Goal: Task Accomplishment & Management: Manage account settings

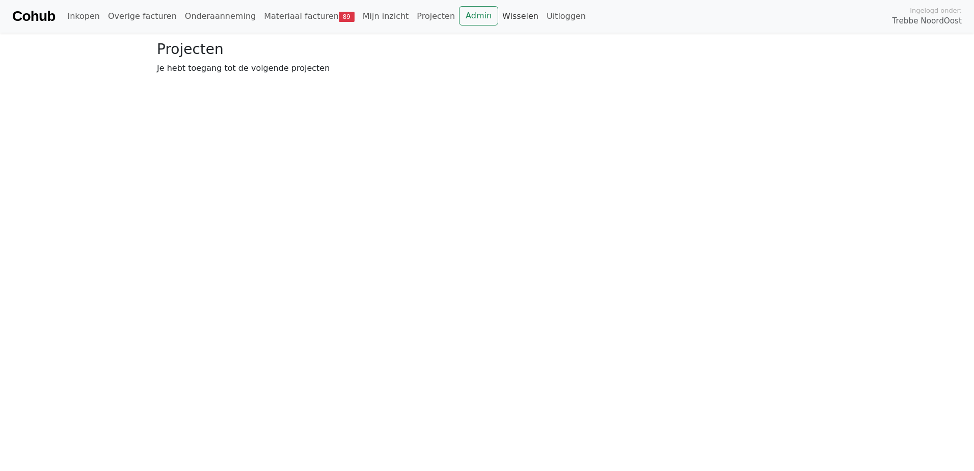
click at [498, 15] on link "Wisselen" at bounding box center [520, 16] width 44 height 20
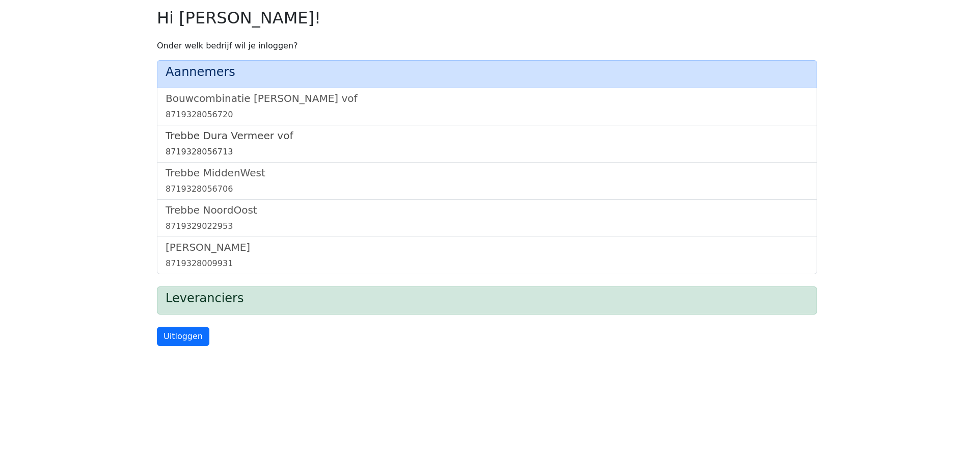
click at [241, 129] on h5 "Trebbe Dura Vermeer vof" at bounding box center [487, 135] width 643 height 12
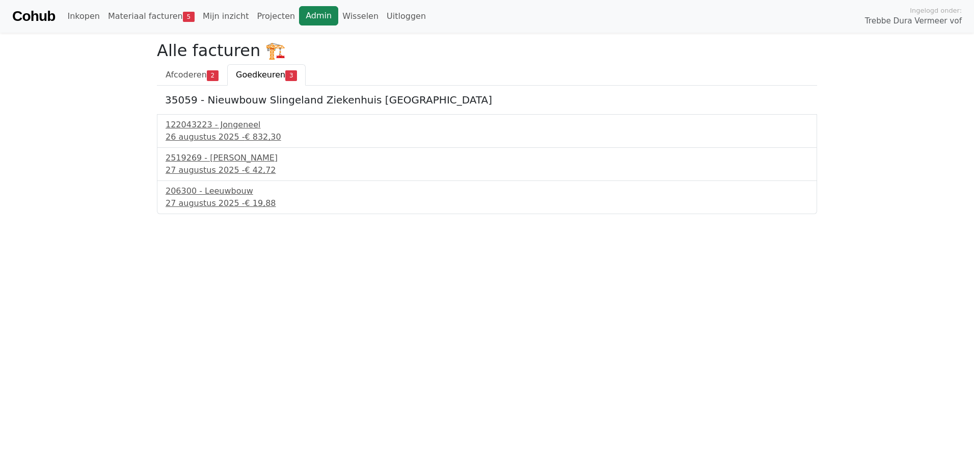
click at [299, 10] on link "Admin" at bounding box center [318, 15] width 39 height 19
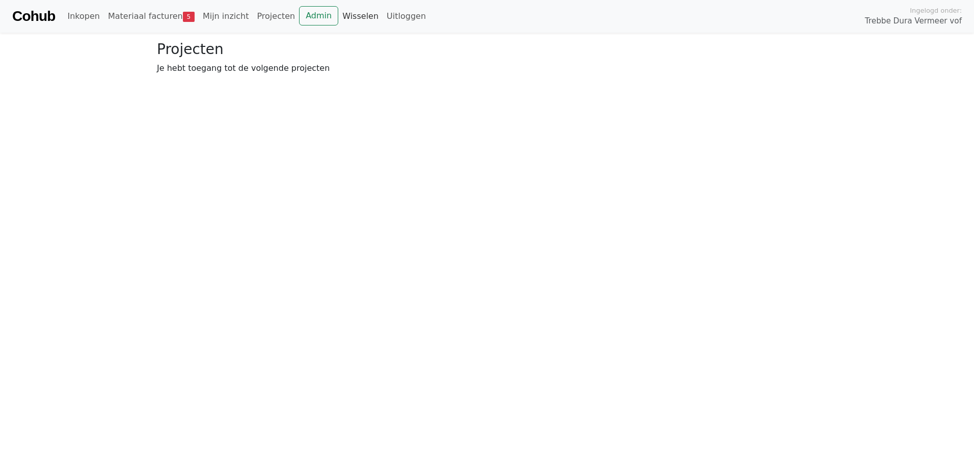
click at [338, 19] on link "Wisselen" at bounding box center [360, 16] width 44 height 20
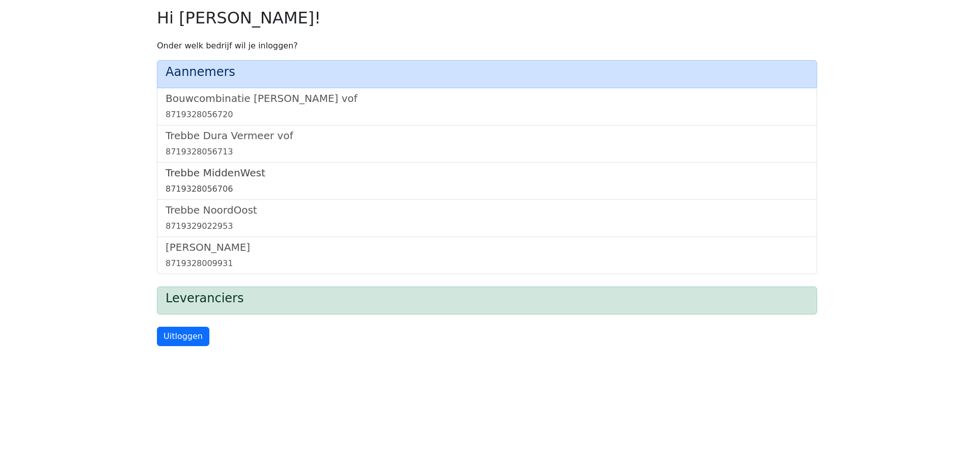
click at [219, 171] on h5 "Trebbe MiddenWest" at bounding box center [487, 173] width 643 height 12
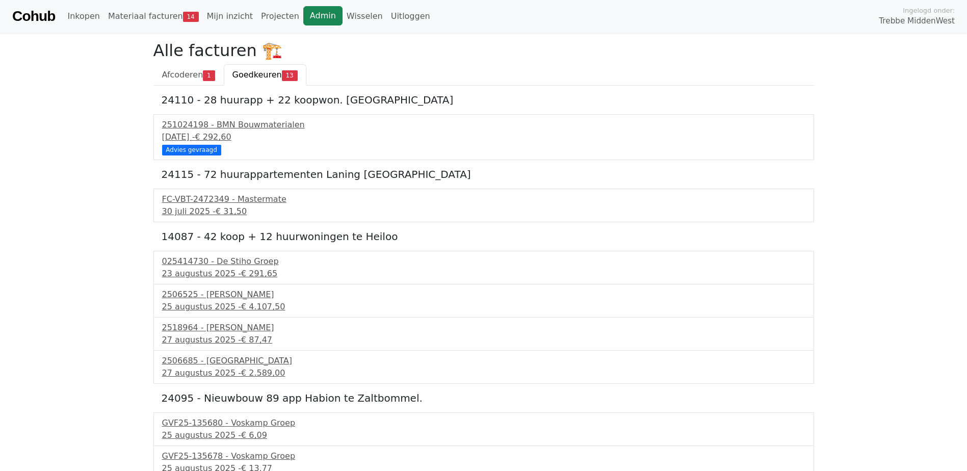
click at [303, 14] on link "Admin" at bounding box center [322, 15] width 39 height 19
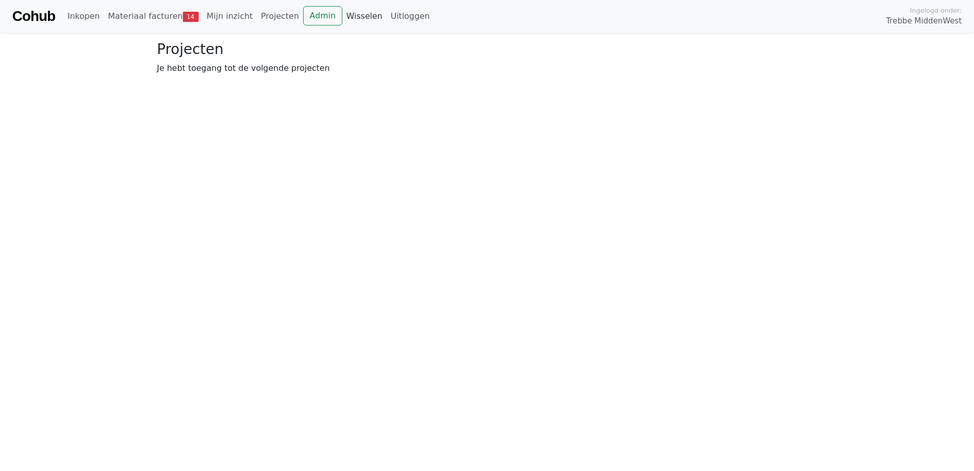
click at [342, 15] on link "Wisselen" at bounding box center [364, 16] width 44 height 20
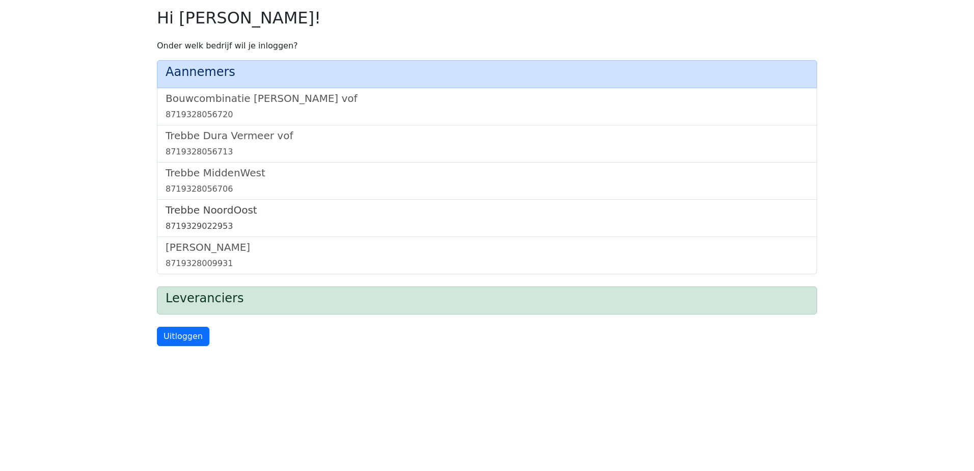
click at [205, 210] on h5 "Trebbe NoordOost" at bounding box center [487, 210] width 643 height 12
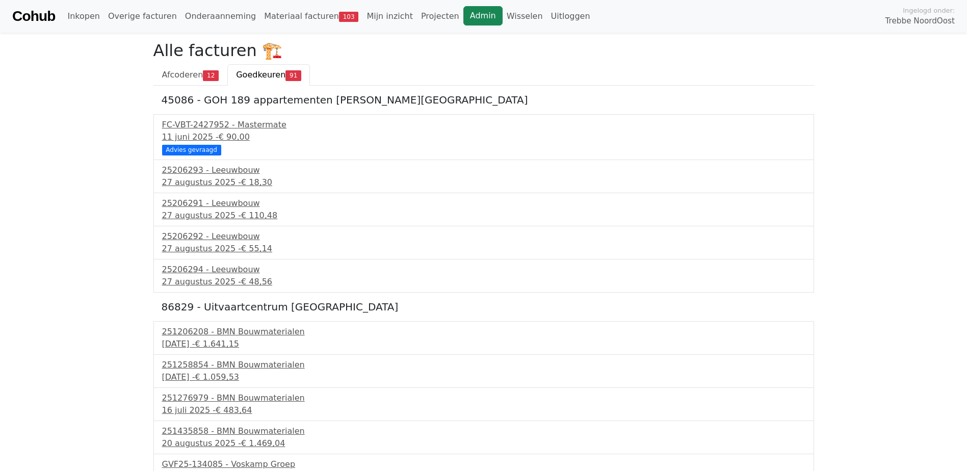
click at [463, 12] on link "Admin" at bounding box center [482, 15] width 39 height 19
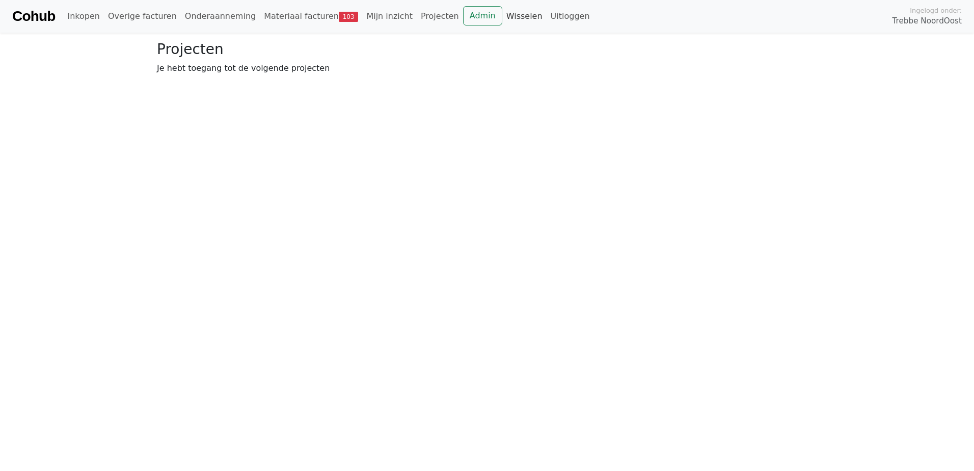
click at [502, 18] on link "Wisselen" at bounding box center [524, 16] width 44 height 20
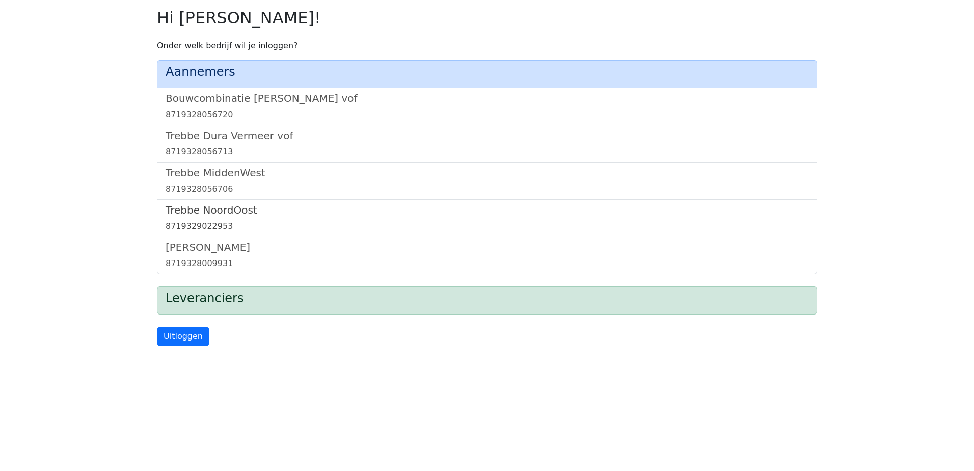
click at [213, 210] on h5 "Trebbe NoordOost" at bounding box center [487, 210] width 643 height 12
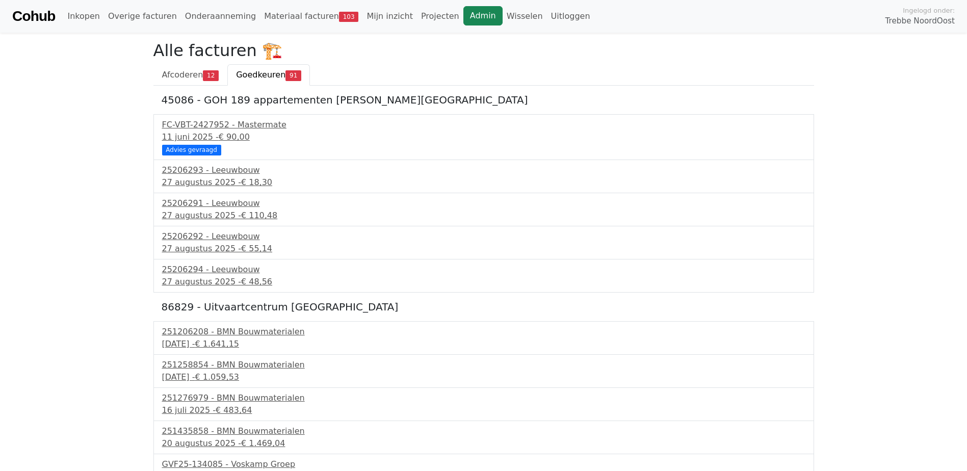
click at [463, 9] on link "Admin" at bounding box center [482, 15] width 39 height 19
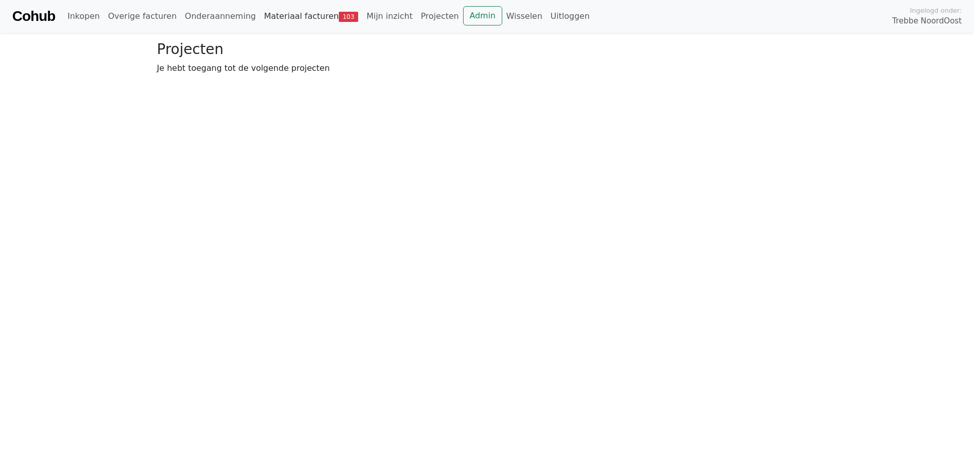
click at [283, 21] on link "Materiaal facturen 103" at bounding box center [311, 16] width 102 height 20
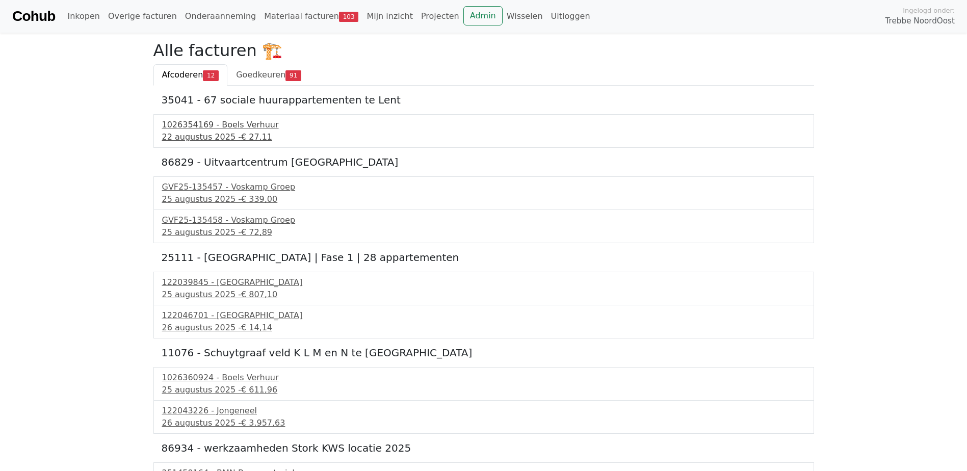
click at [227, 128] on div "1026354169 - Boels Verhuur" at bounding box center [483, 125] width 643 height 12
click at [241, 196] on span "€ 339,00" at bounding box center [259, 199] width 36 height 10
click at [205, 231] on div "25 augustus 2025 - € 72,89" at bounding box center [483, 232] width 643 height 12
click at [232, 290] on div "25 augustus 2025 - € 807,10" at bounding box center [483, 294] width 643 height 12
click at [259, 78] on span "Goedkeuren" at bounding box center [260, 75] width 49 height 10
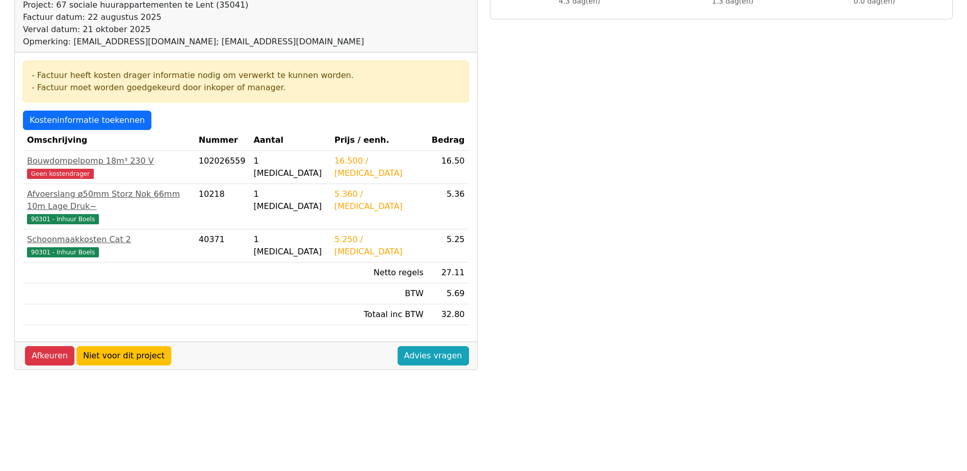
scroll to position [153, 0]
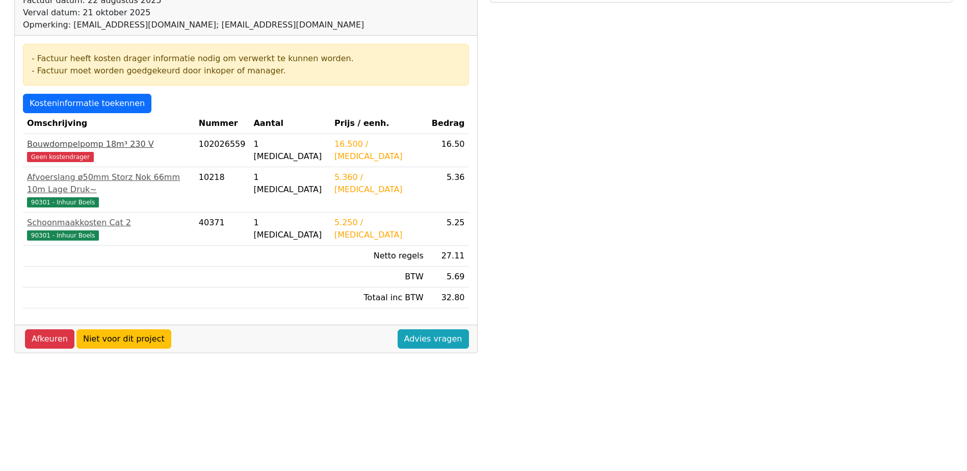
click at [78, 158] on span "Geen kostendrager" at bounding box center [60, 157] width 67 height 10
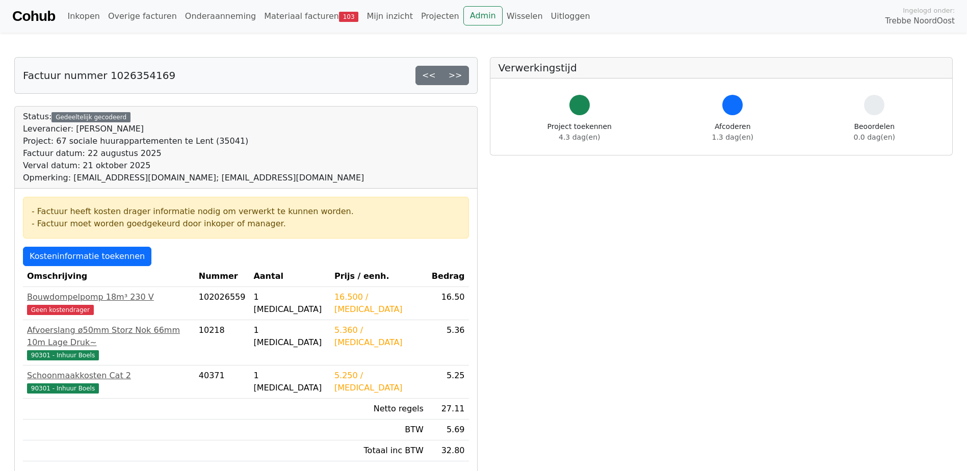
scroll to position [152, 0]
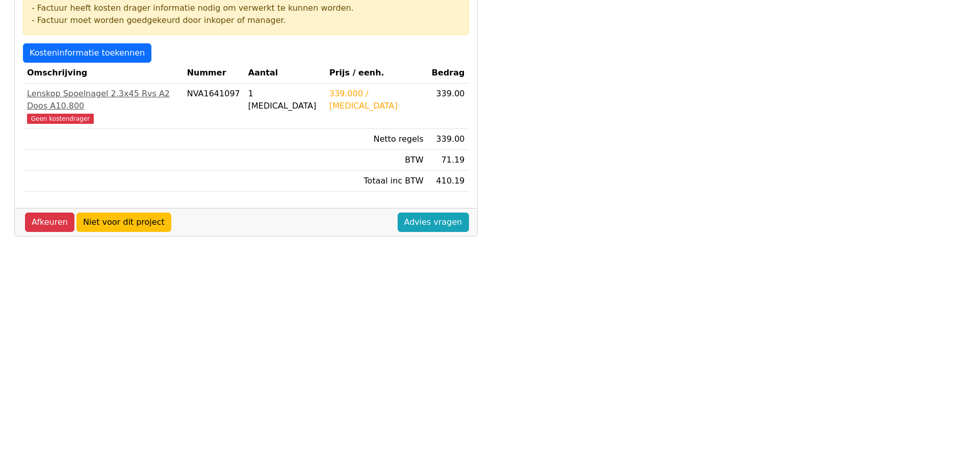
scroll to position [204, 0]
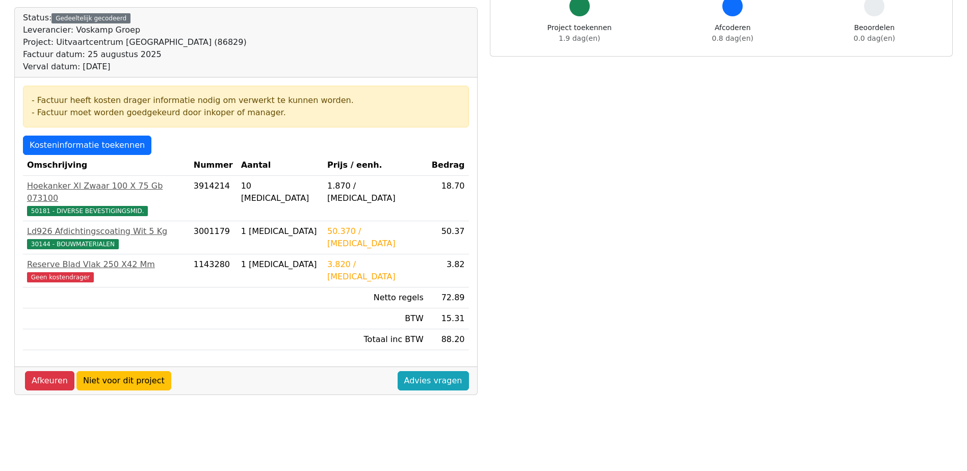
scroll to position [102, 0]
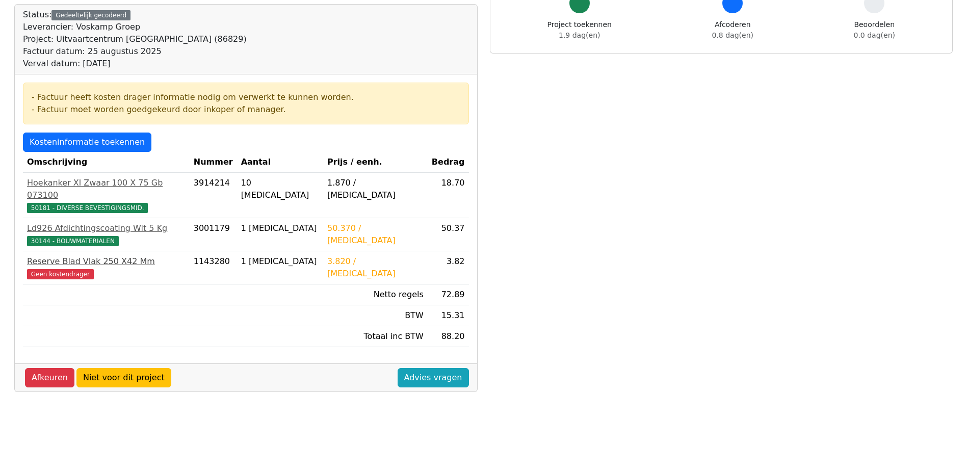
click at [65, 269] on span "Geen kostendrager" at bounding box center [60, 274] width 67 height 10
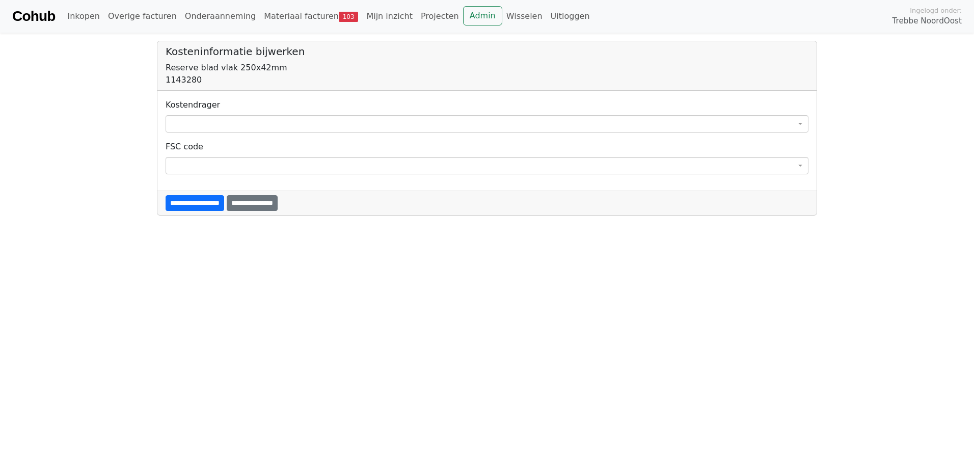
click at [214, 111] on div "**********" at bounding box center [487, 116] width 643 height 34
click at [210, 120] on span at bounding box center [487, 123] width 643 height 17
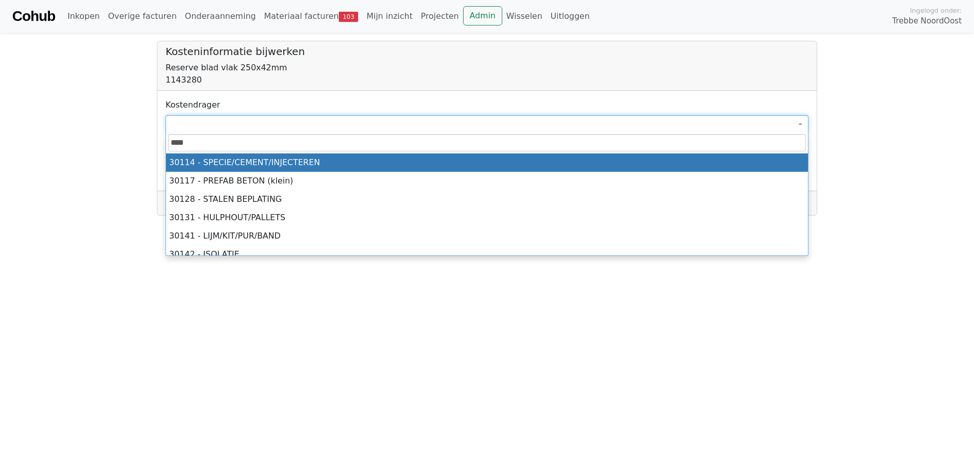
type input "*****"
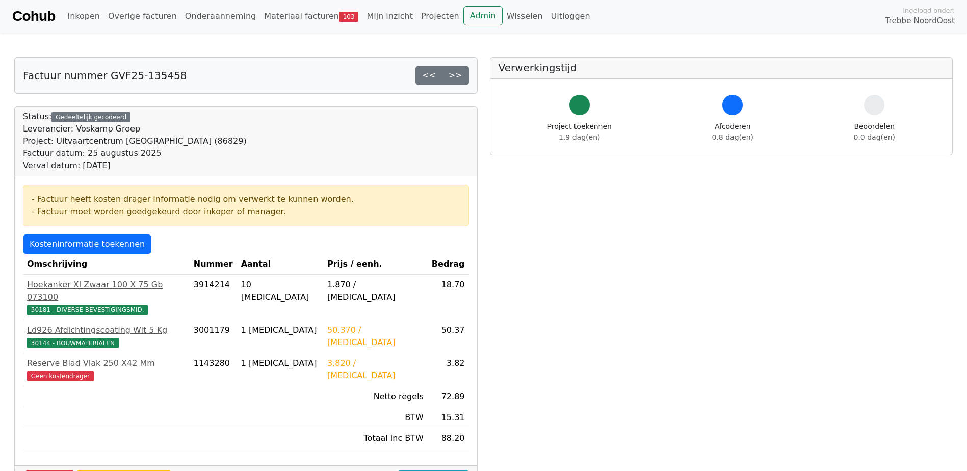
scroll to position [102, 0]
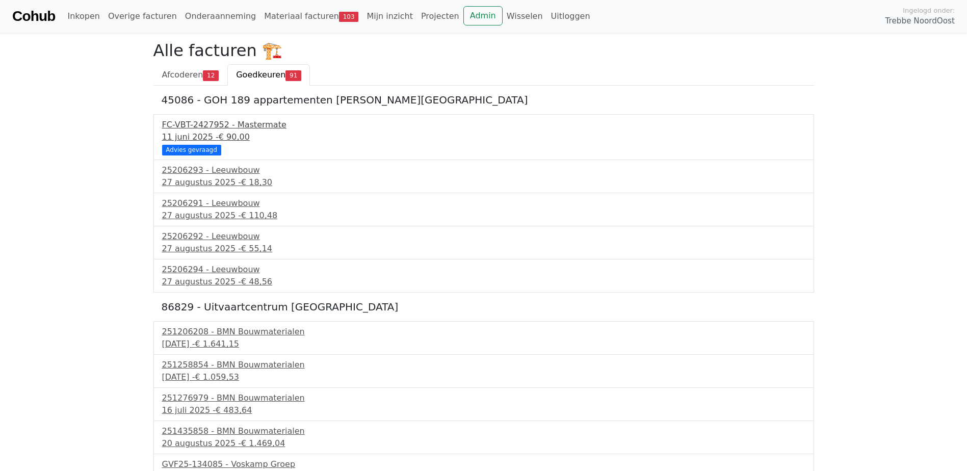
click at [206, 123] on div "FC-VBT-2427952 - Mastermate" at bounding box center [483, 125] width 643 height 12
click at [191, 175] on div "25206293 - Leeuwbouw" at bounding box center [483, 170] width 643 height 12
click at [199, 73] on span "Afcoderen" at bounding box center [182, 75] width 41 height 10
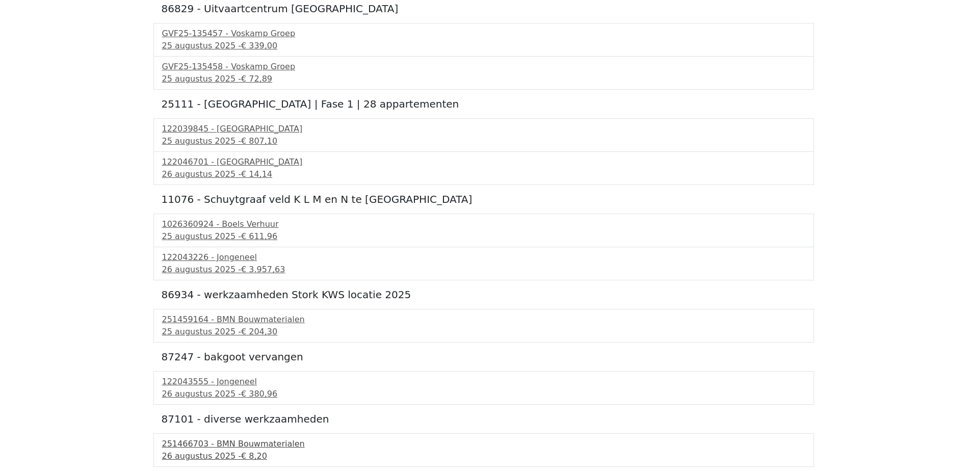
scroll to position [274, 0]
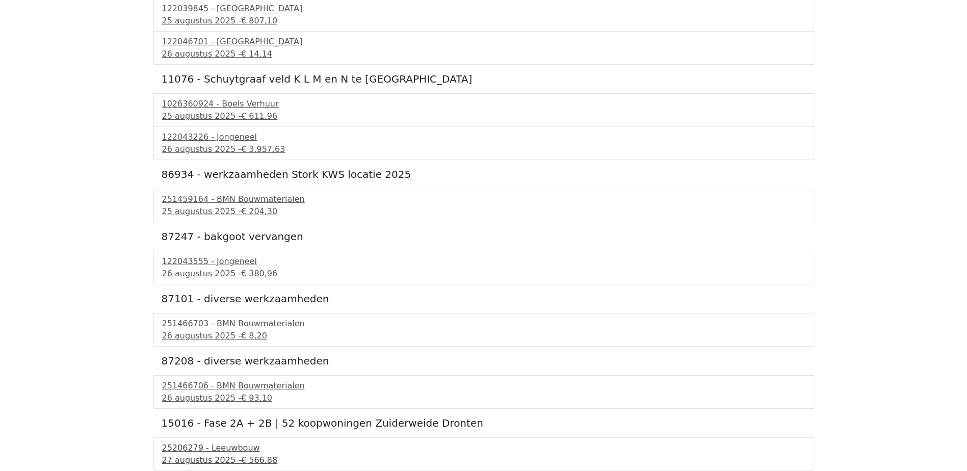
click at [237, 449] on div "25206279 - Leeuwbouw" at bounding box center [483, 448] width 643 height 12
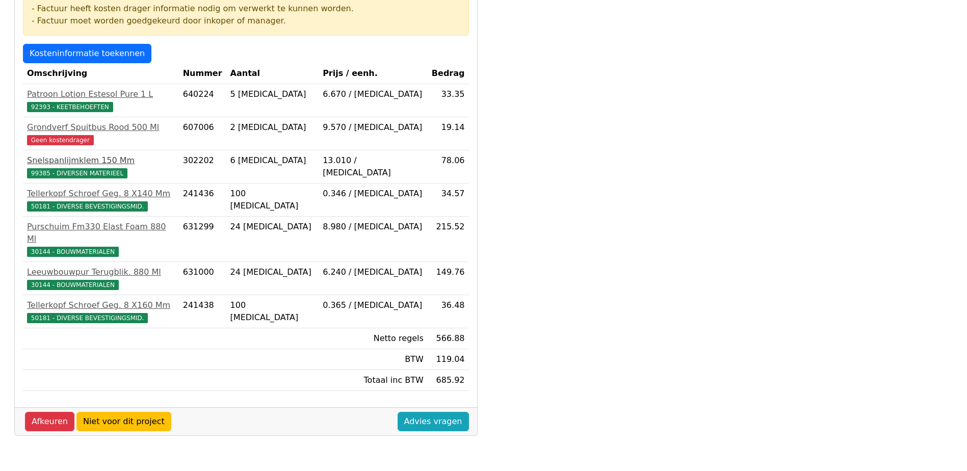
scroll to position [183, 0]
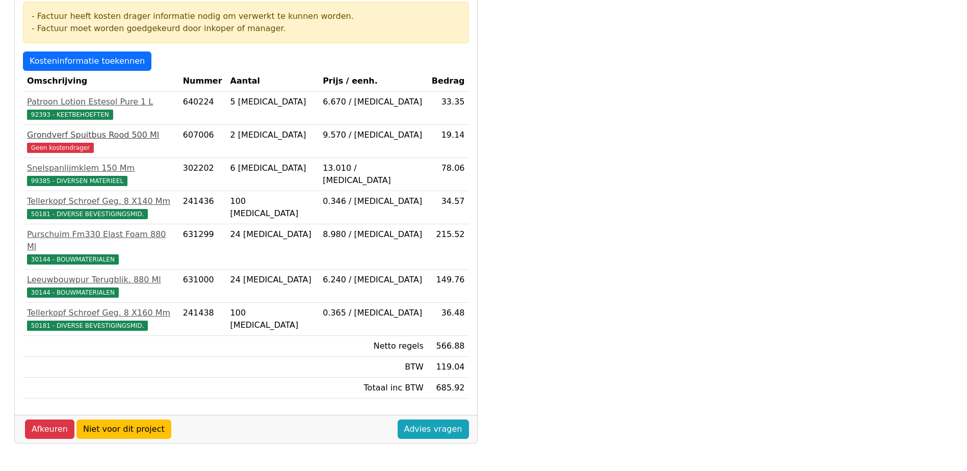
click at [42, 147] on span "Geen kostendrager" at bounding box center [60, 148] width 67 height 10
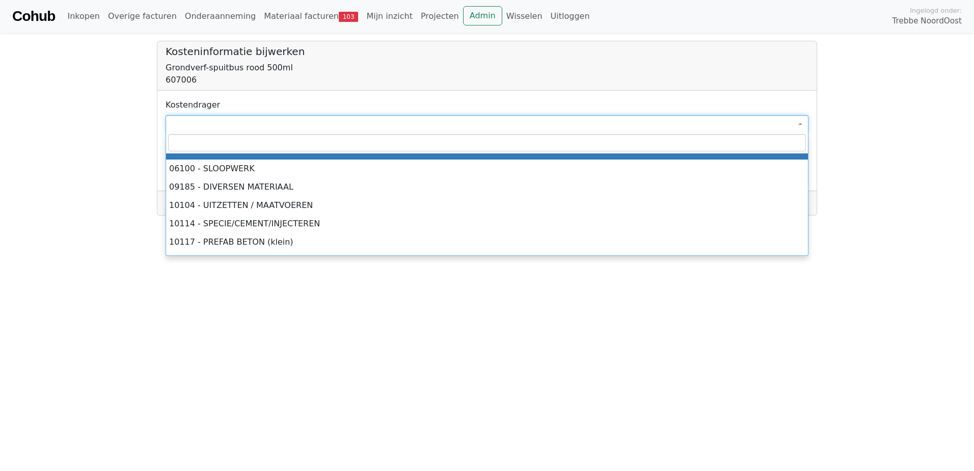
click at [213, 128] on span at bounding box center [487, 123] width 643 height 17
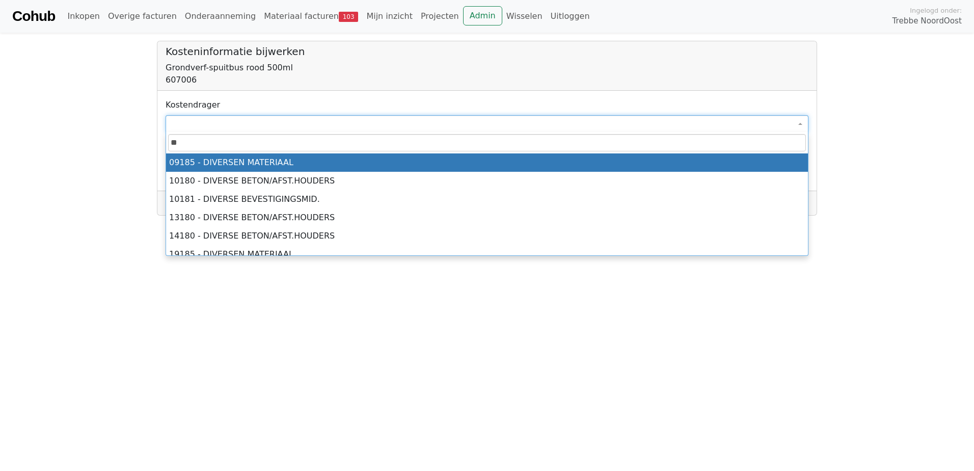
type input "*"
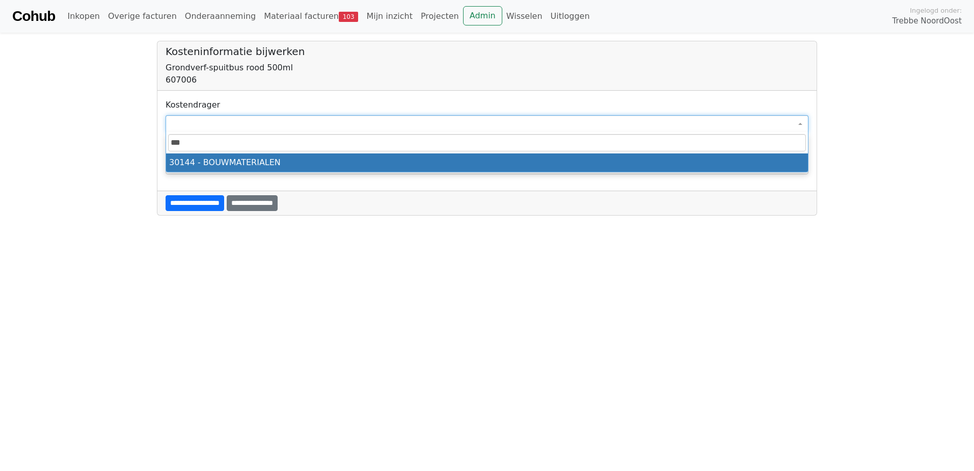
type input "****"
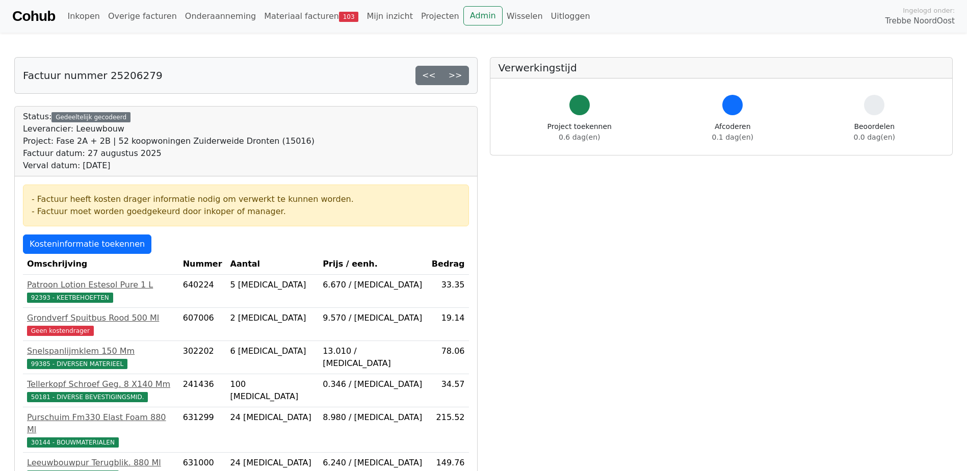
scroll to position [183, 0]
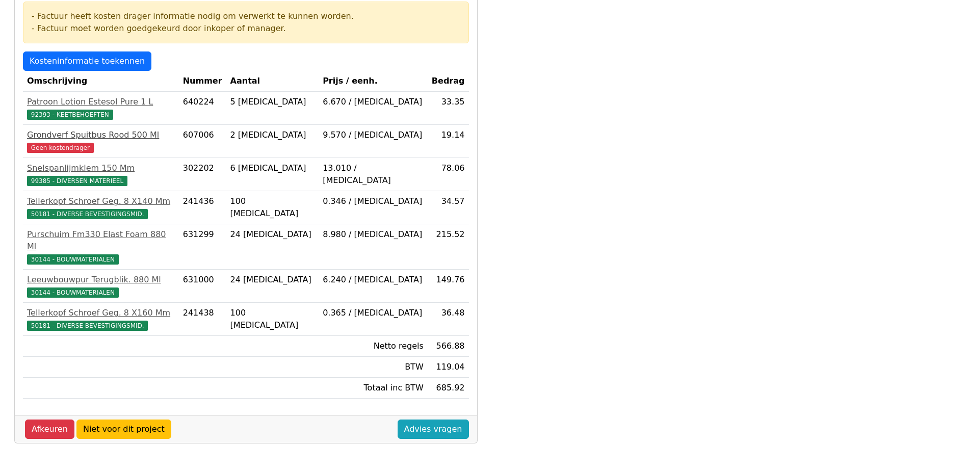
click at [53, 149] on span "Geen kostendrager" at bounding box center [60, 148] width 67 height 10
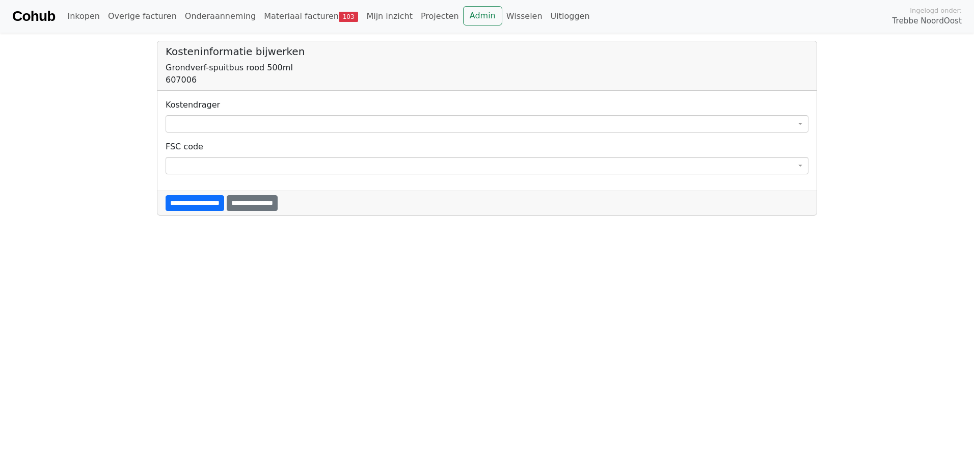
click at [243, 125] on span at bounding box center [487, 123] width 643 height 17
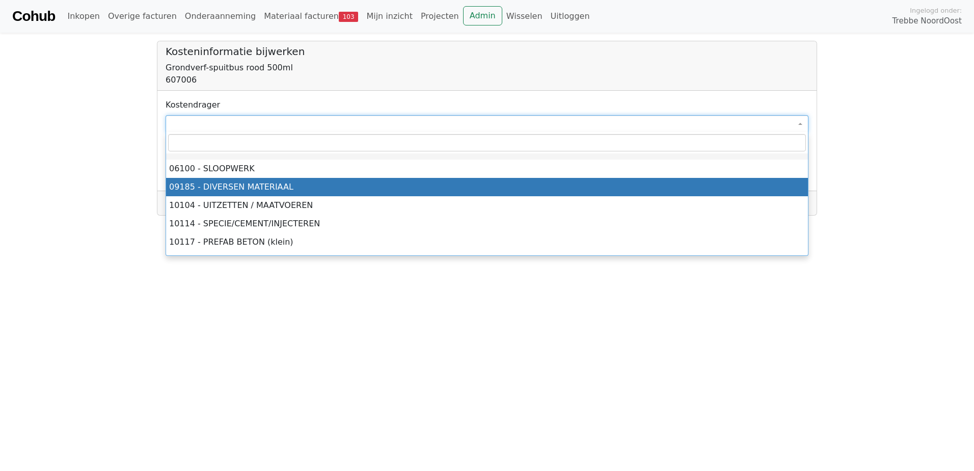
select select "****"
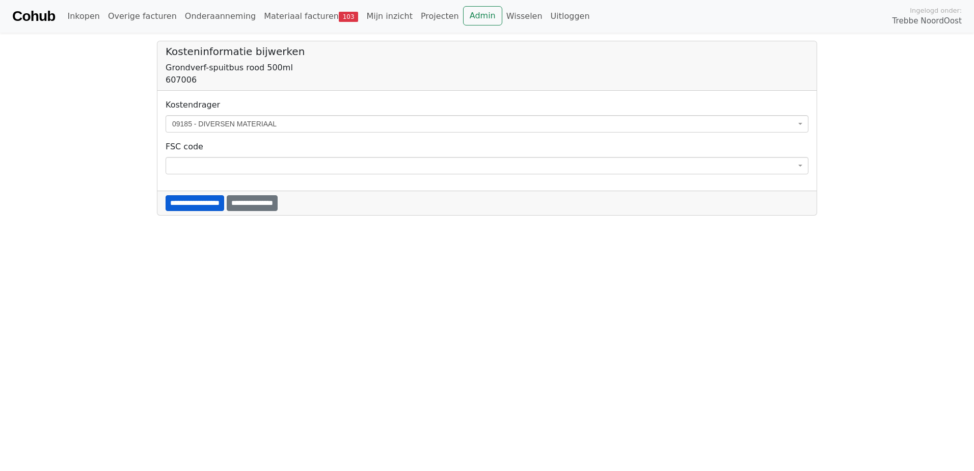
click at [195, 205] on input "**********" at bounding box center [195, 203] width 59 height 16
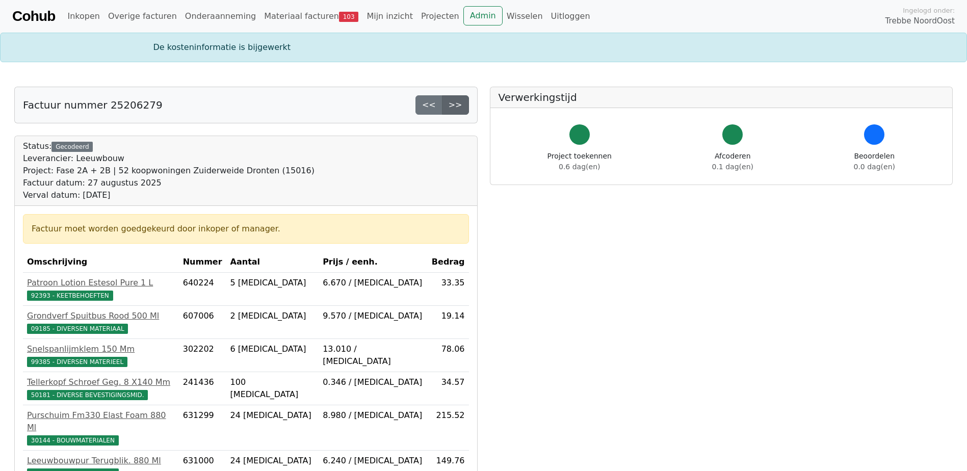
click at [458, 109] on link ">>" at bounding box center [455, 104] width 27 height 19
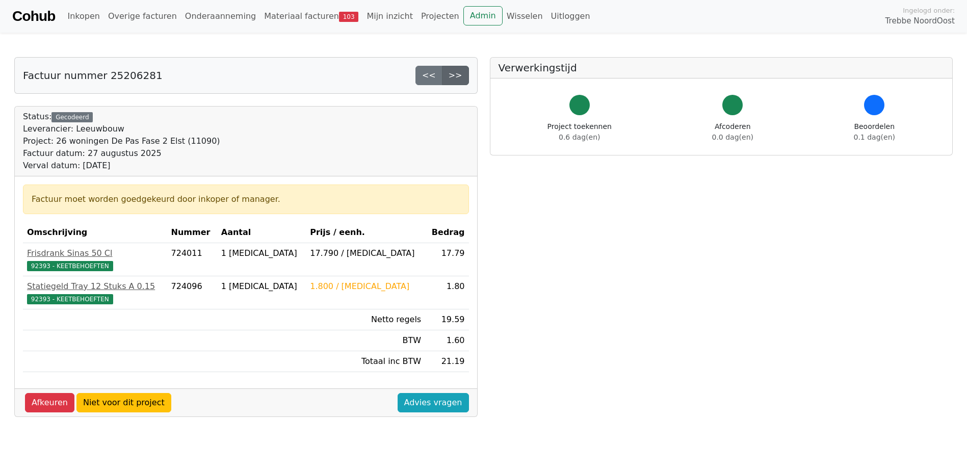
click at [462, 78] on link ">>" at bounding box center [455, 75] width 27 height 19
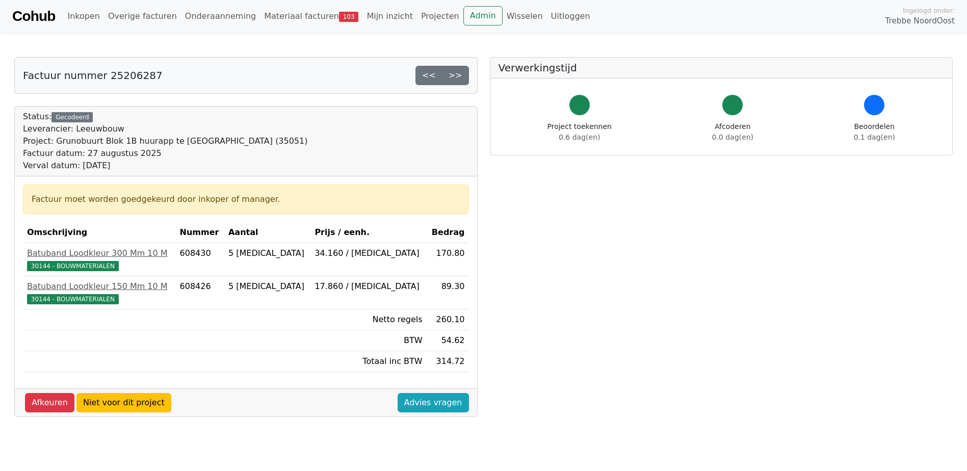
click at [462, 78] on link ">>" at bounding box center [455, 75] width 27 height 19
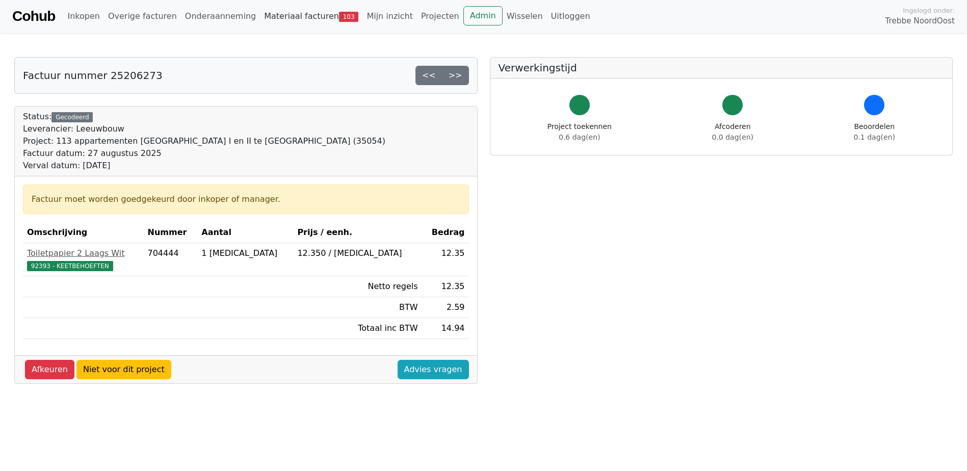
click at [261, 15] on link "Materiaal facturen 103" at bounding box center [311, 16] width 102 height 20
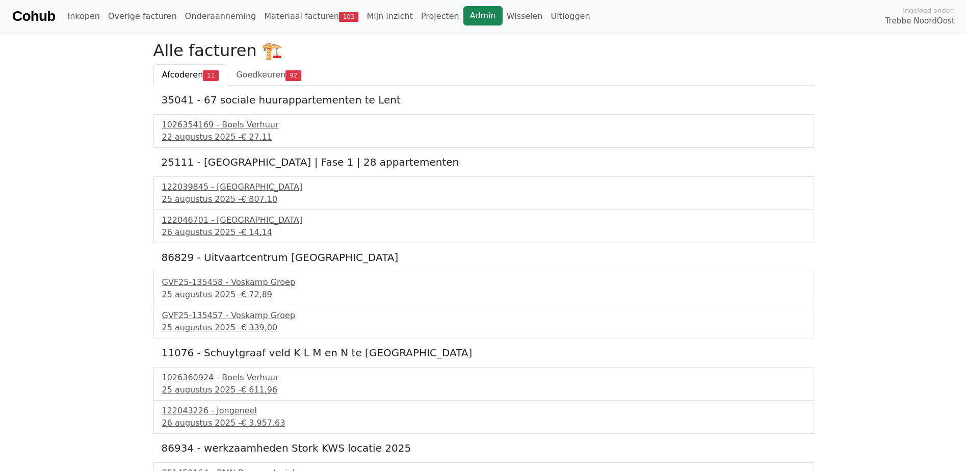
click at [463, 9] on link "Admin" at bounding box center [482, 15] width 39 height 19
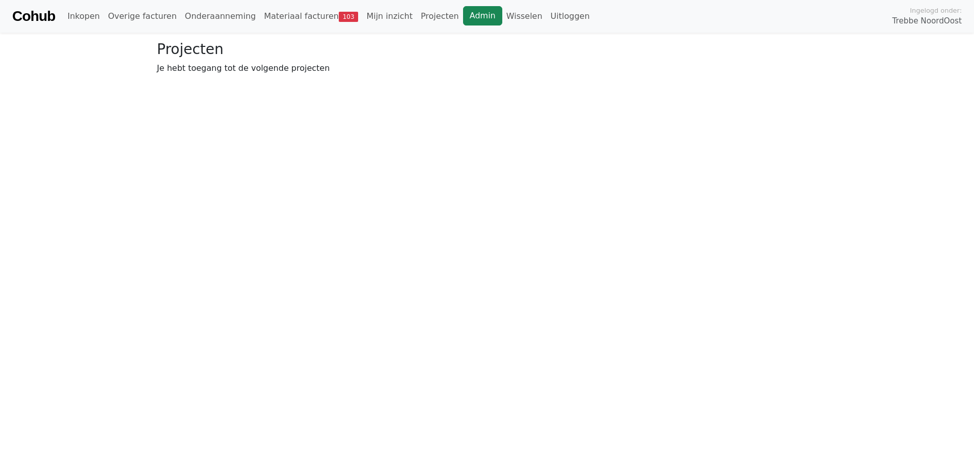
click at [463, 9] on link "Admin" at bounding box center [482, 15] width 39 height 19
click at [502, 14] on link "Wisselen" at bounding box center [524, 16] width 44 height 20
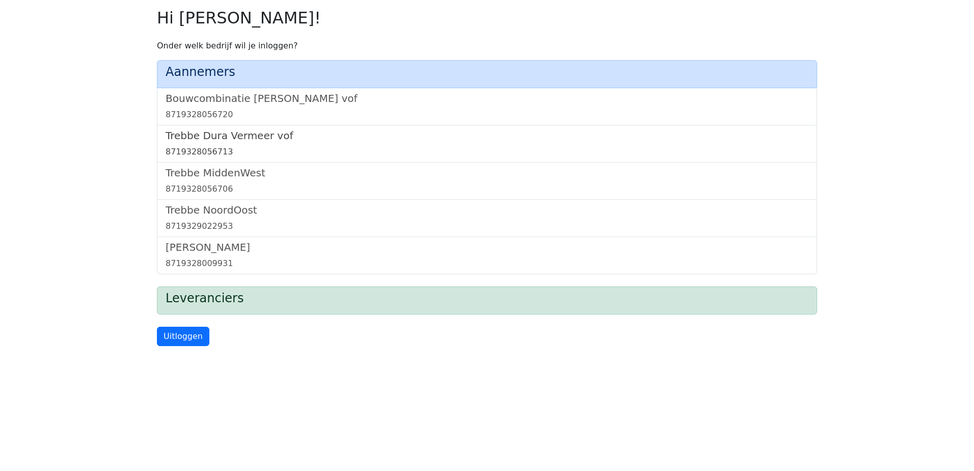
click at [258, 134] on h5 "Trebbe Dura Vermeer vof" at bounding box center [487, 135] width 643 height 12
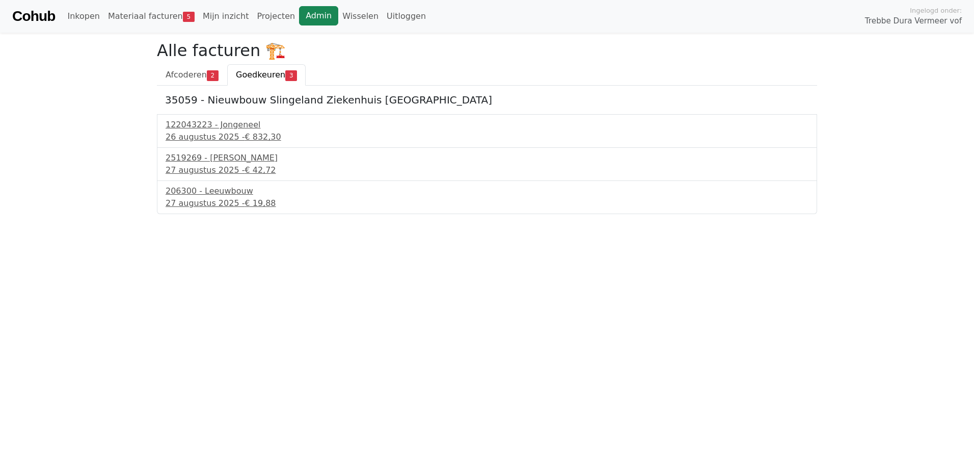
click at [311, 12] on link "Admin" at bounding box center [318, 15] width 39 height 19
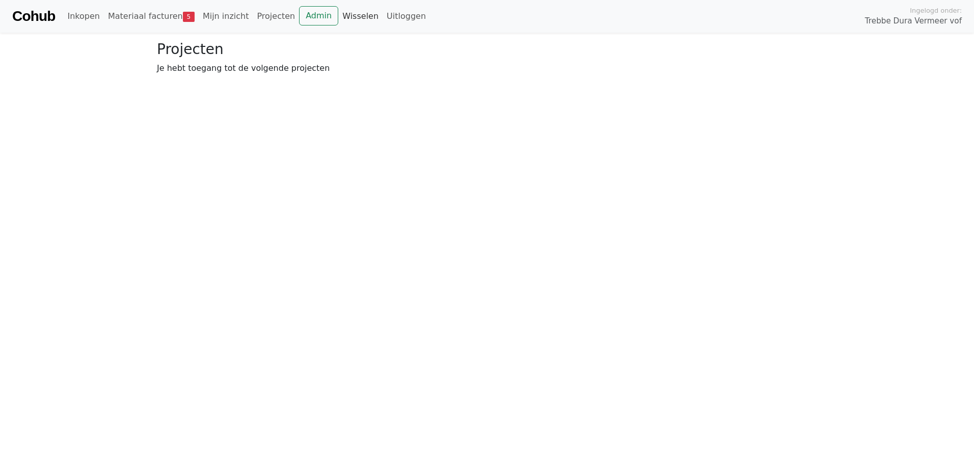
click at [341, 17] on link "Wisselen" at bounding box center [360, 16] width 44 height 20
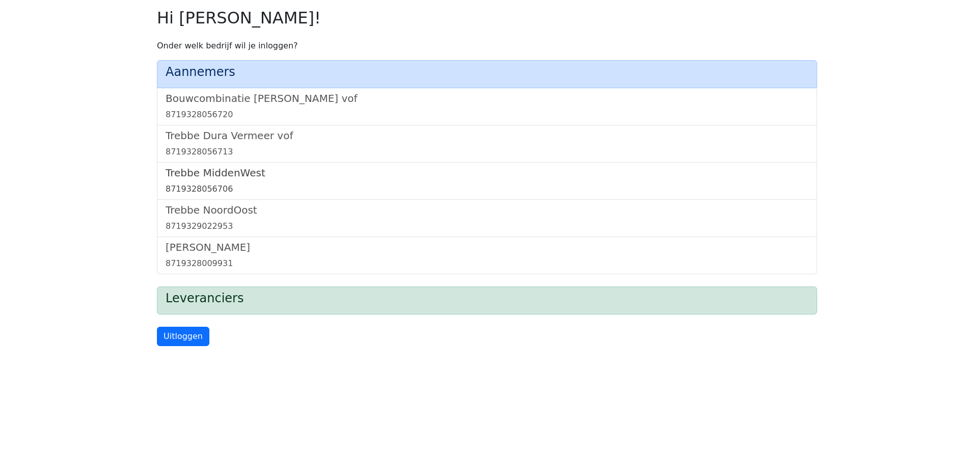
click at [215, 175] on h5 "Trebbe MiddenWest" at bounding box center [487, 173] width 643 height 12
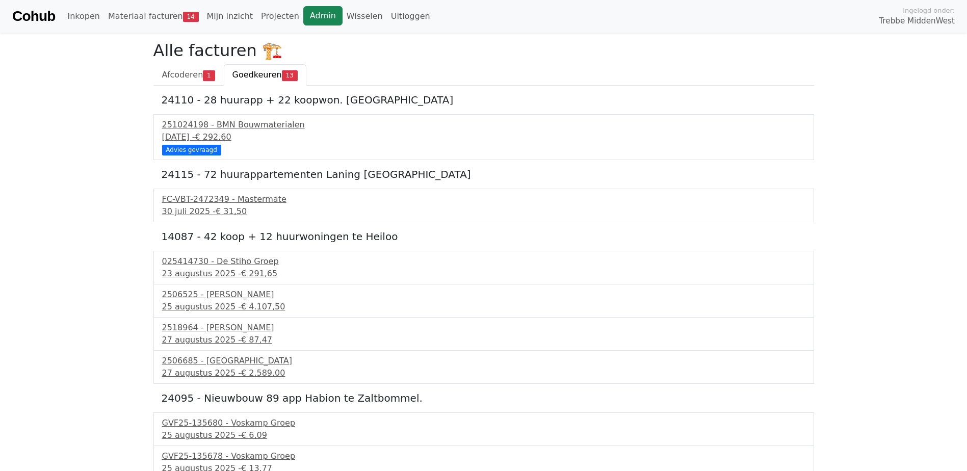
click at [303, 14] on link "Admin" at bounding box center [322, 15] width 39 height 19
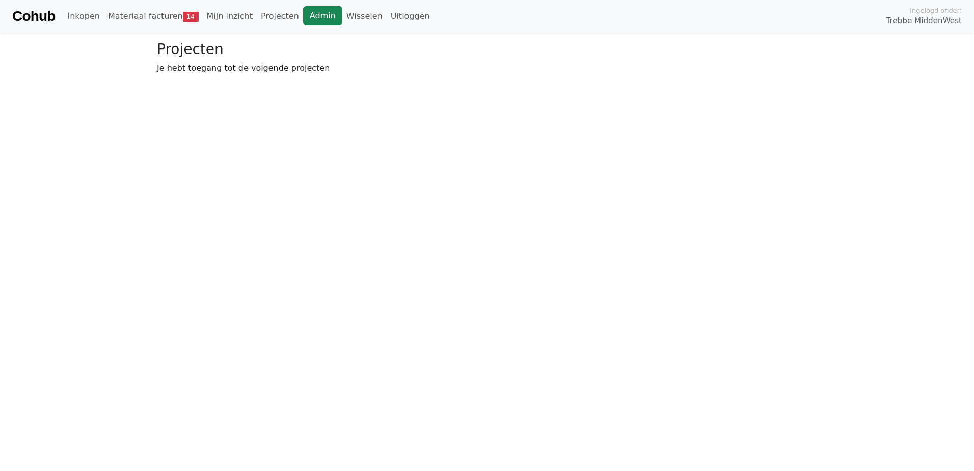
click at [310, 13] on link "Admin" at bounding box center [322, 15] width 39 height 19
click at [342, 16] on link "Wisselen" at bounding box center [364, 16] width 44 height 20
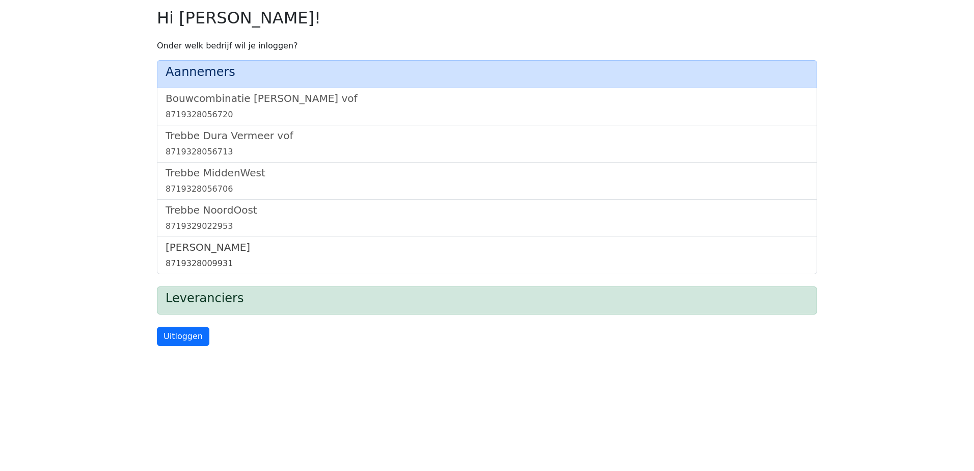
click at [195, 245] on h5 "[PERSON_NAME]" at bounding box center [487, 247] width 643 height 12
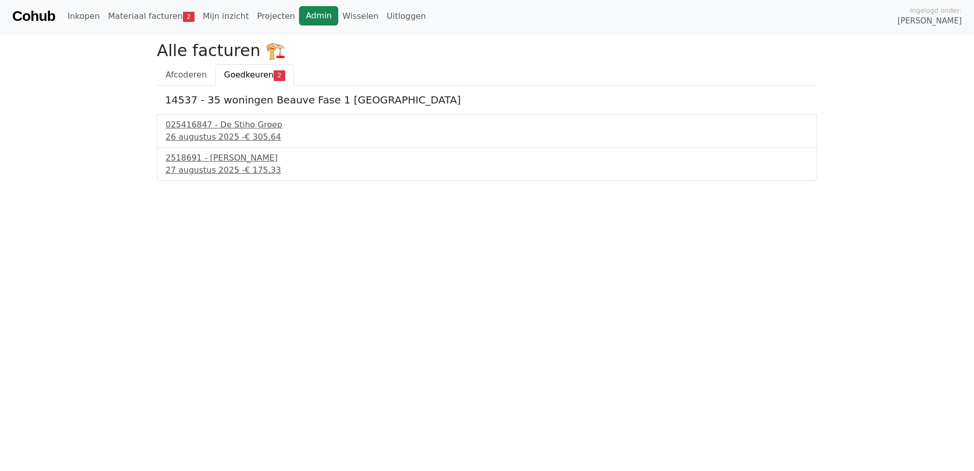
click at [299, 12] on link "Admin" at bounding box center [318, 15] width 39 height 19
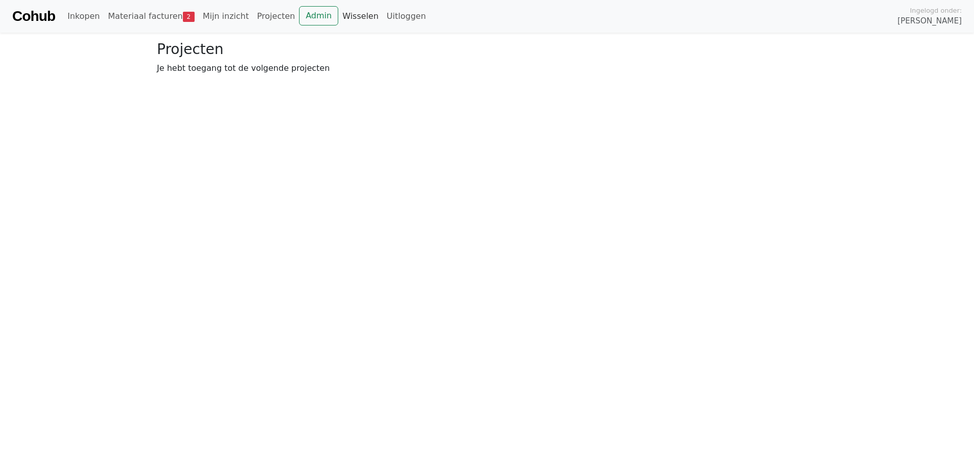
click at [338, 15] on link "Wisselen" at bounding box center [360, 16] width 44 height 20
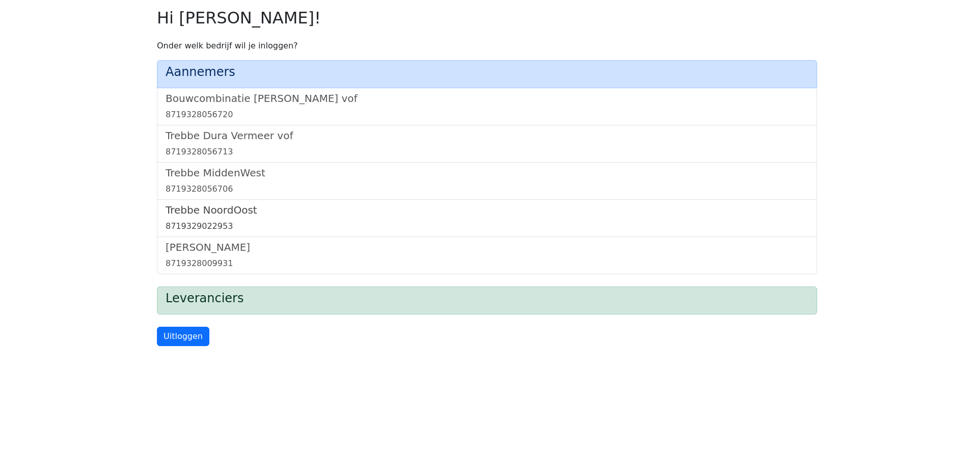
click at [214, 208] on h5 "Trebbe NoordOost" at bounding box center [487, 210] width 643 height 12
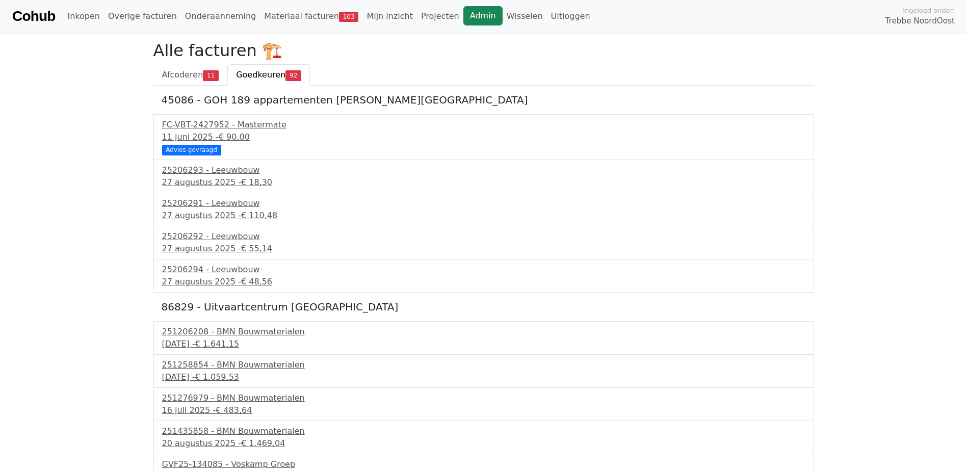
click at [463, 12] on link "Admin" at bounding box center [482, 15] width 39 height 19
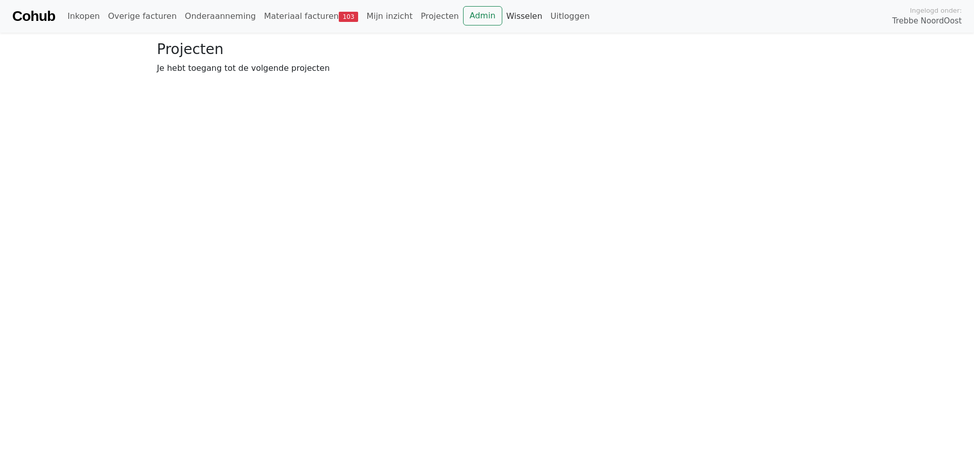
click at [502, 14] on link "Wisselen" at bounding box center [524, 16] width 44 height 20
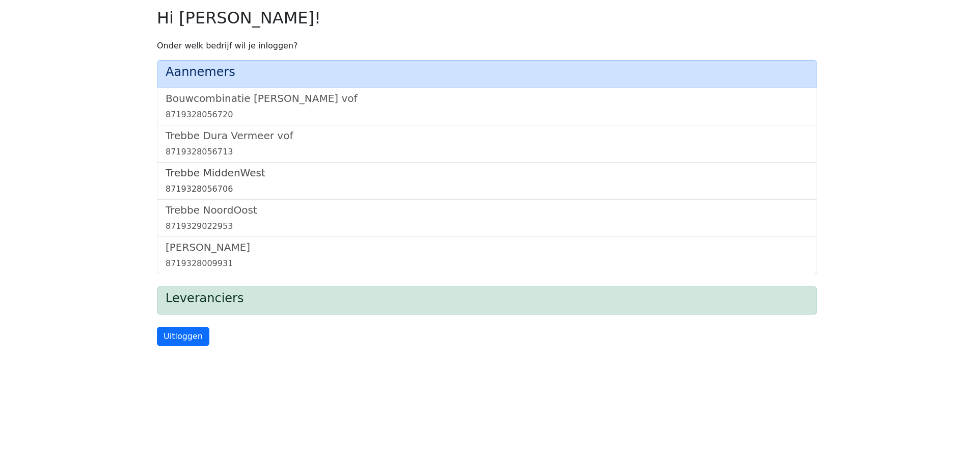
click at [205, 170] on h5 "Trebbe MiddenWest" at bounding box center [487, 173] width 643 height 12
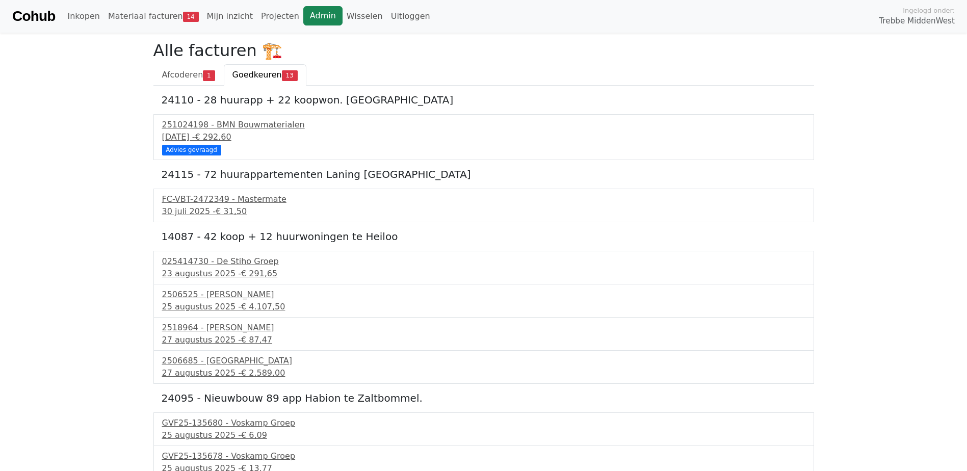
click at [308, 16] on link "Admin" at bounding box center [322, 15] width 39 height 19
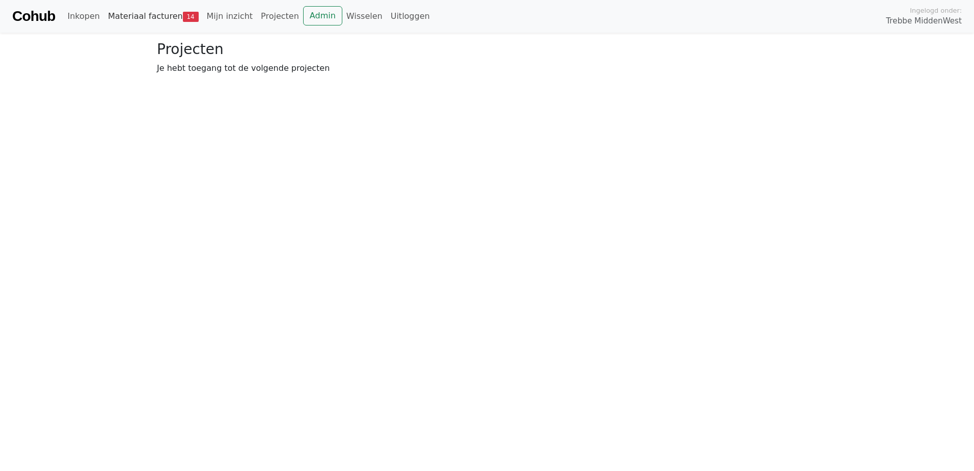
click at [129, 16] on link "Materiaal facturen 14" at bounding box center [153, 16] width 99 height 20
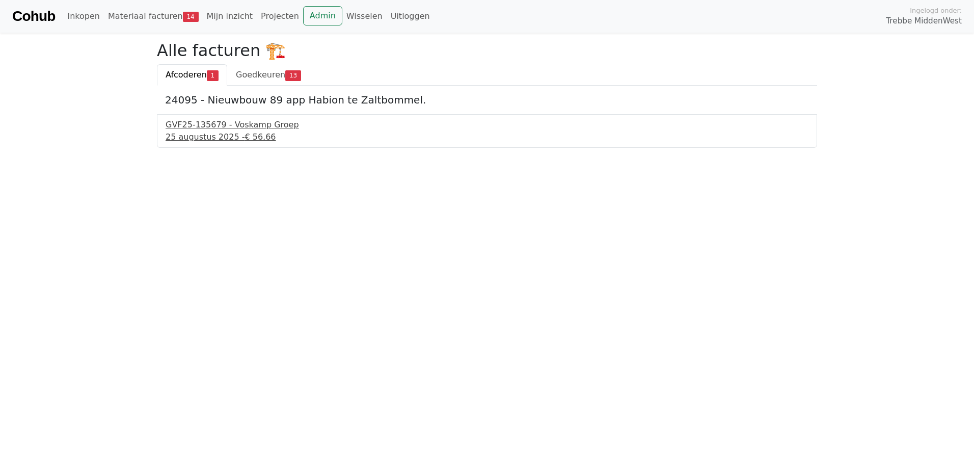
click at [194, 132] on div "25 augustus 2025 - € 56,66" at bounding box center [487, 137] width 643 height 12
click at [262, 73] on span "Goedkeuren" at bounding box center [260, 75] width 49 height 10
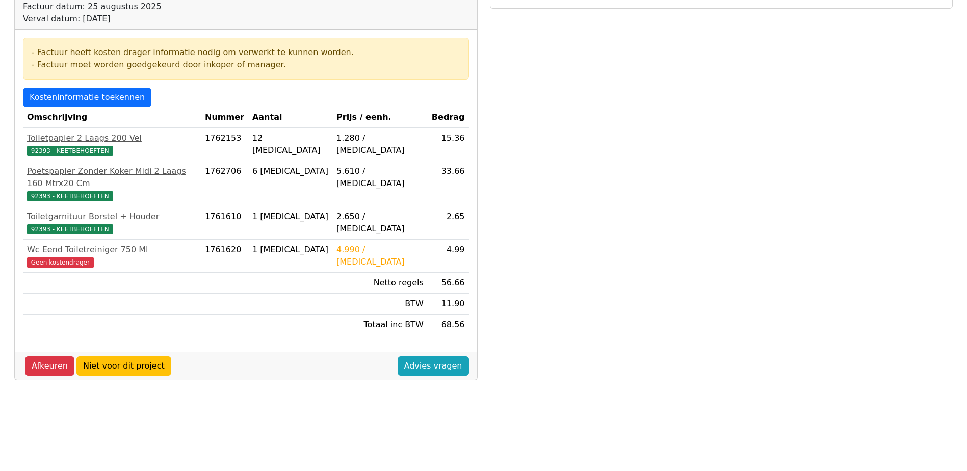
scroll to position [153, 0]
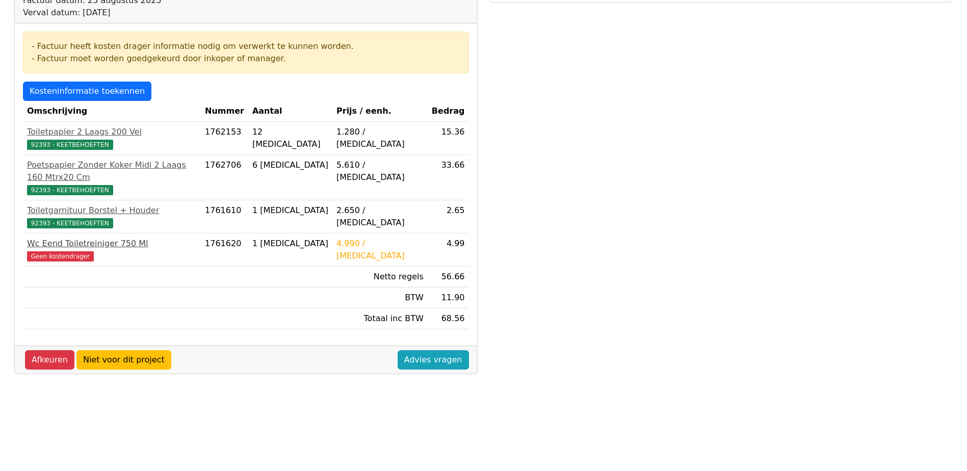
click at [63, 251] on span "Geen kostendrager" at bounding box center [60, 256] width 67 height 10
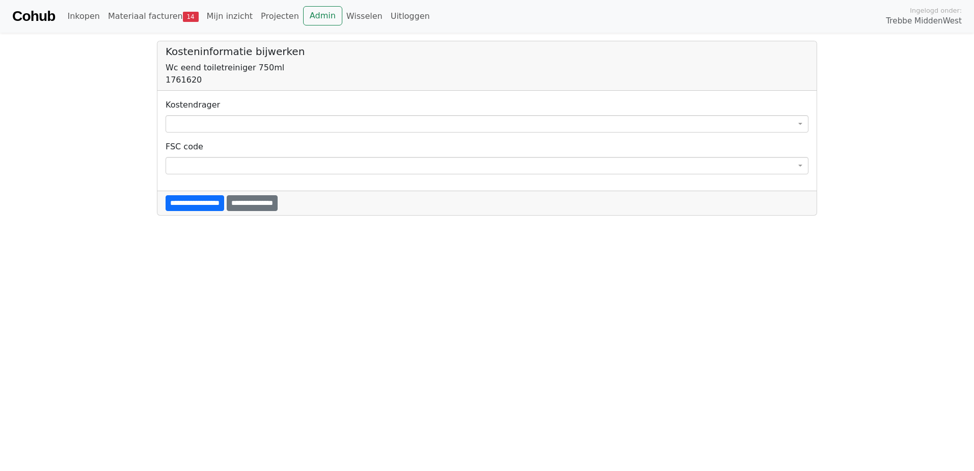
click at [226, 124] on span at bounding box center [487, 123] width 643 height 17
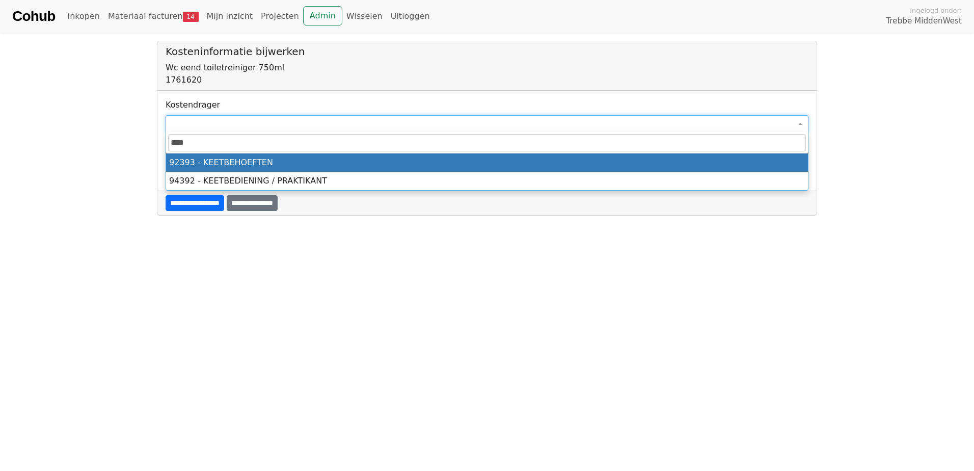
type input "****"
select select "****"
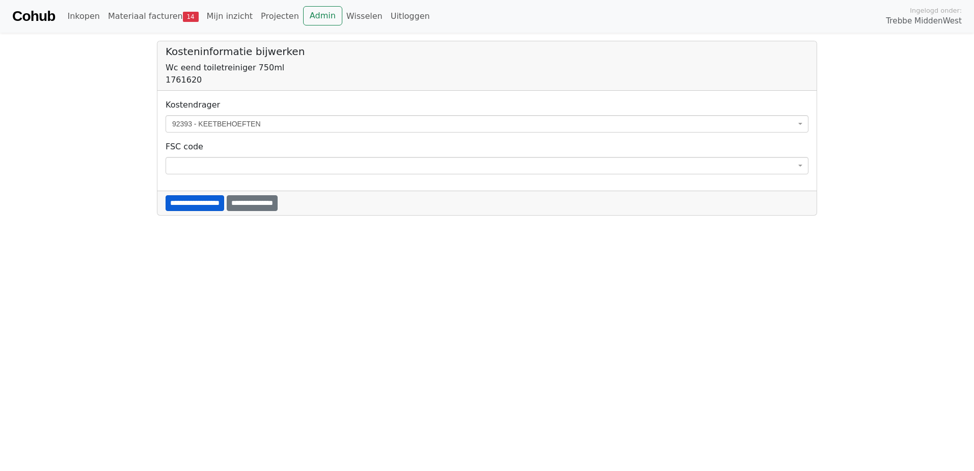
click at [185, 201] on input "**********" at bounding box center [195, 203] width 59 height 16
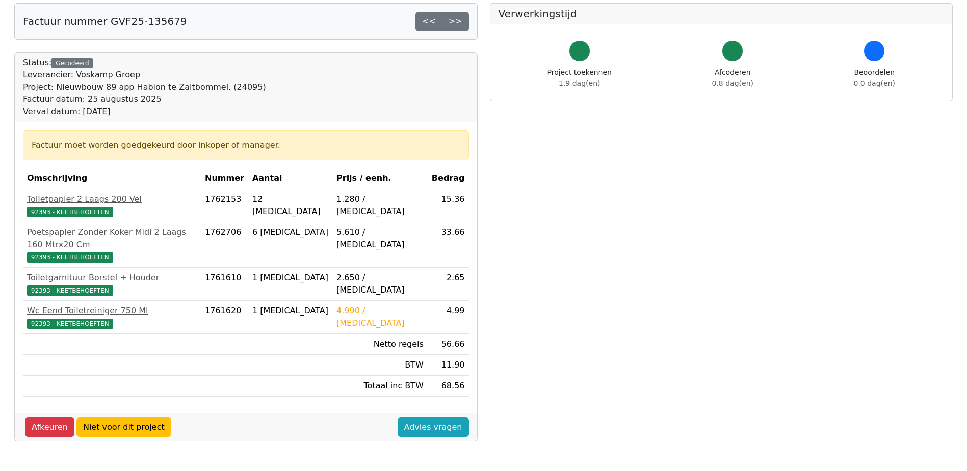
scroll to position [204, 0]
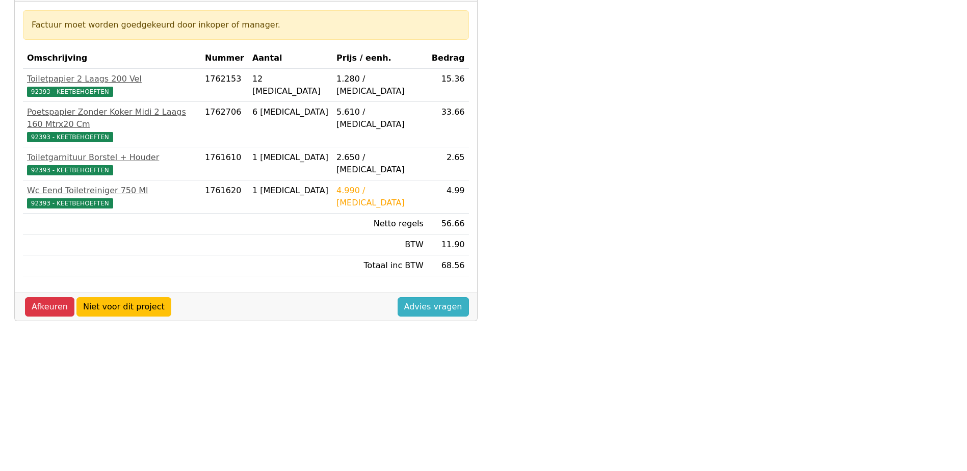
click at [432, 297] on link "Advies vragen" at bounding box center [432, 306] width 71 height 19
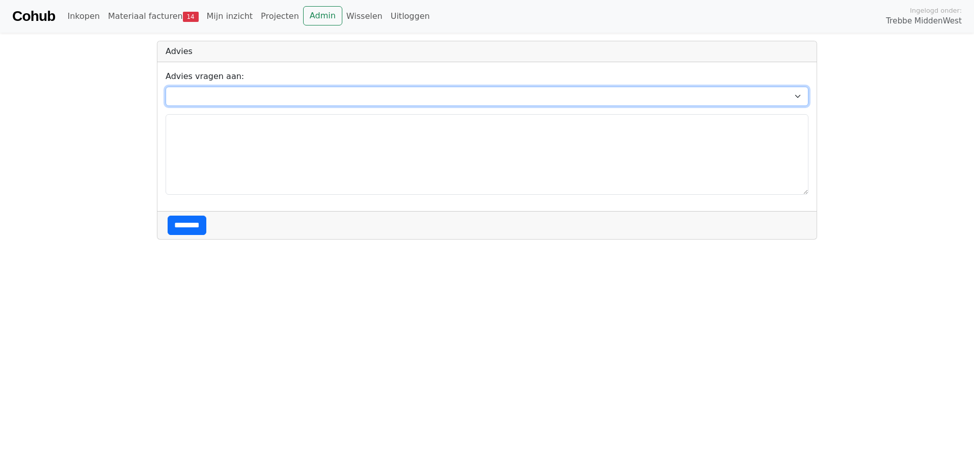
click at [442, 92] on select "**********" at bounding box center [487, 96] width 643 height 19
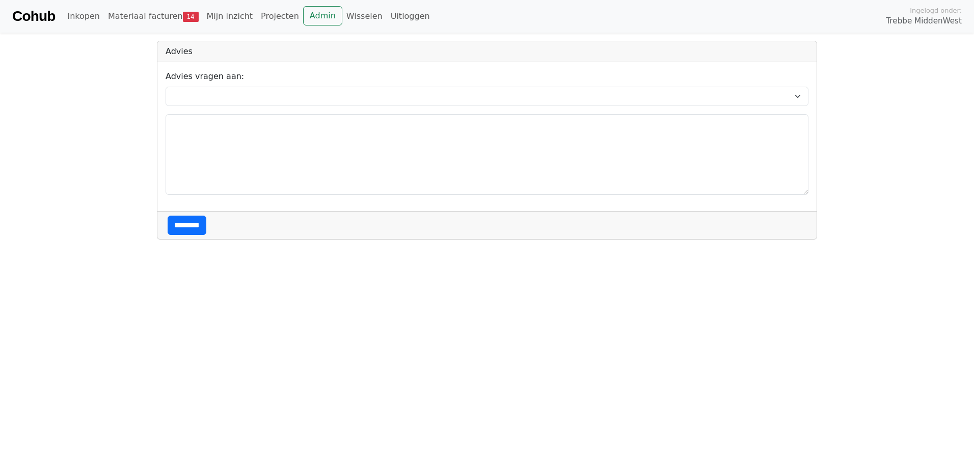
click at [30, 118] on body "**********" at bounding box center [487, 120] width 974 height 240
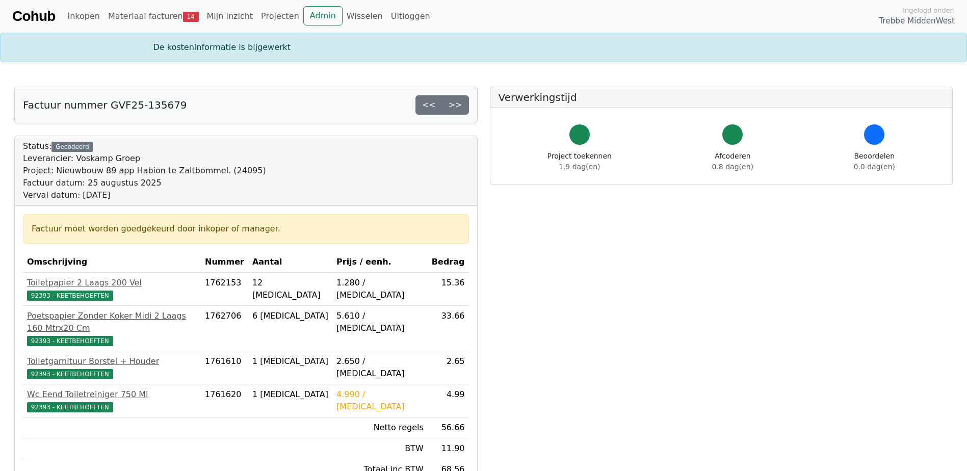
scroll to position [182, 0]
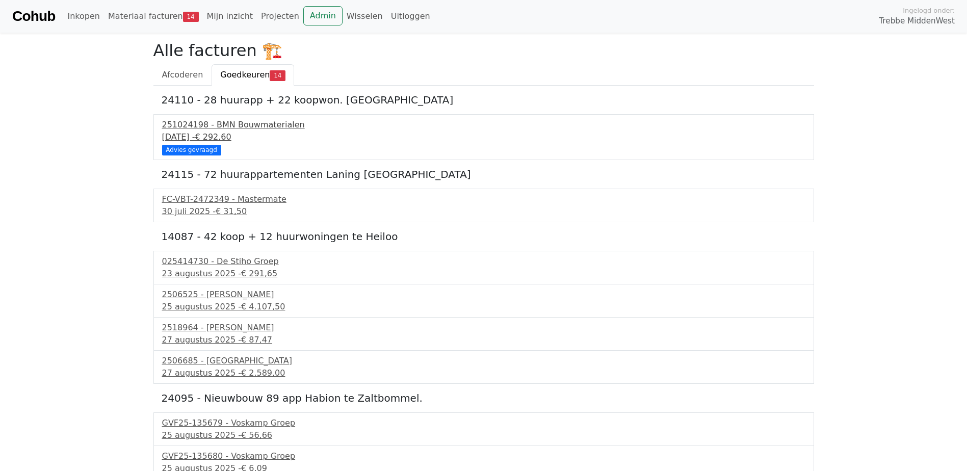
click at [223, 132] on span "€ 292,60" at bounding box center [213, 137] width 36 height 10
click at [206, 205] on div "FC-VBT-2472349 - Mastermate" at bounding box center [483, 199] width 643 height 12
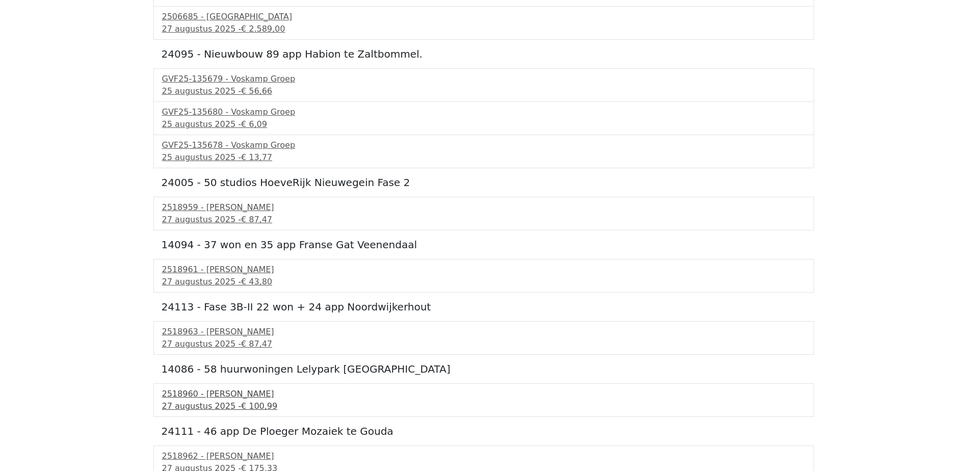
scroll to position [352, 0]
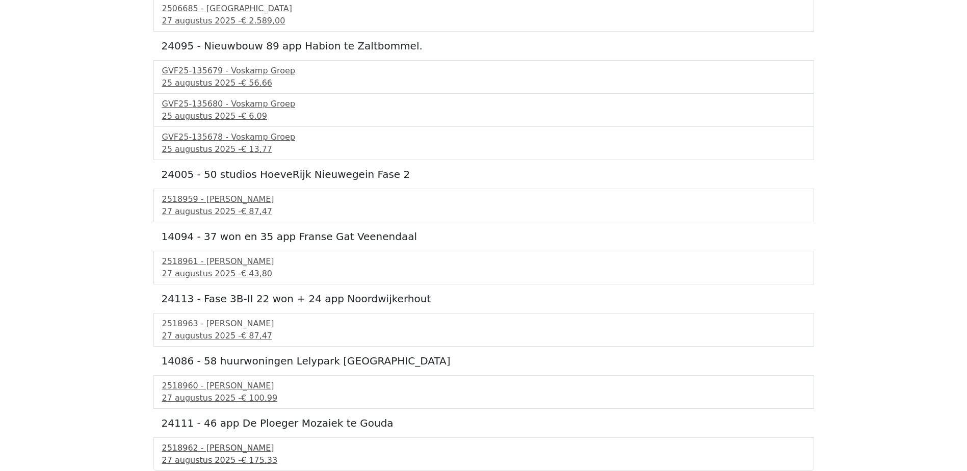
click at [202, 453] on div "2518962 - Van Dalen" at bounding box center [483, 448] width 643 height 12
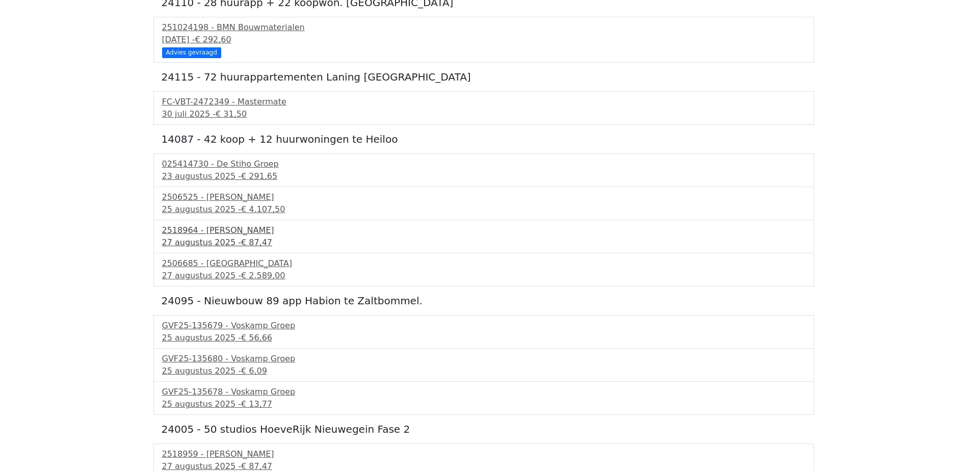
scroll to position [0, 0]
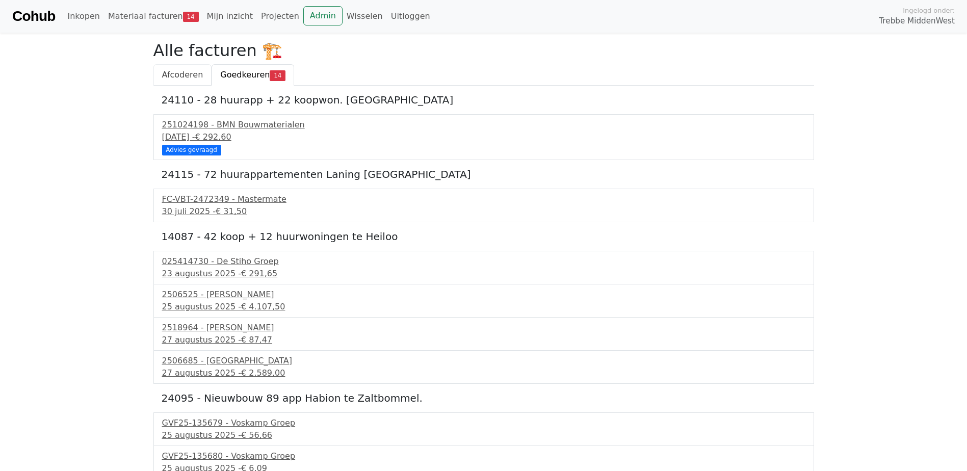
click at [186, 78] on span "Afcoderen" at bounding box center [182, 75] width 41 height 10
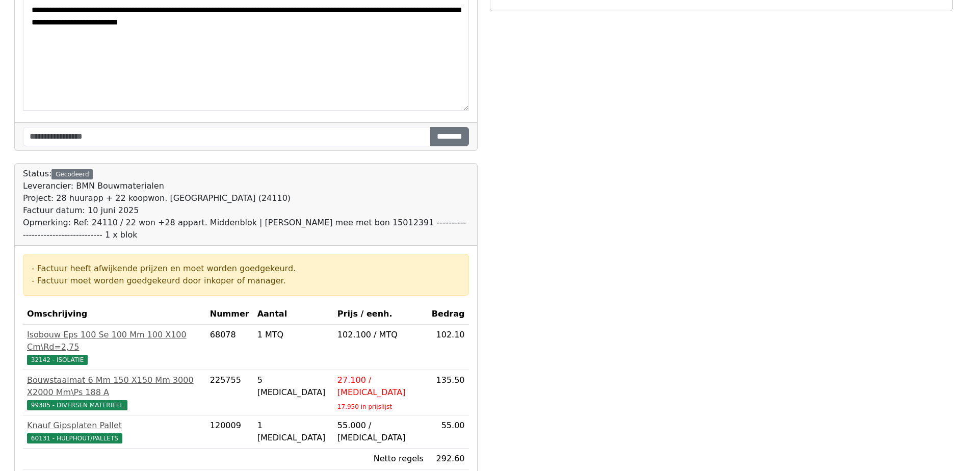
scroll to position [153, 0]
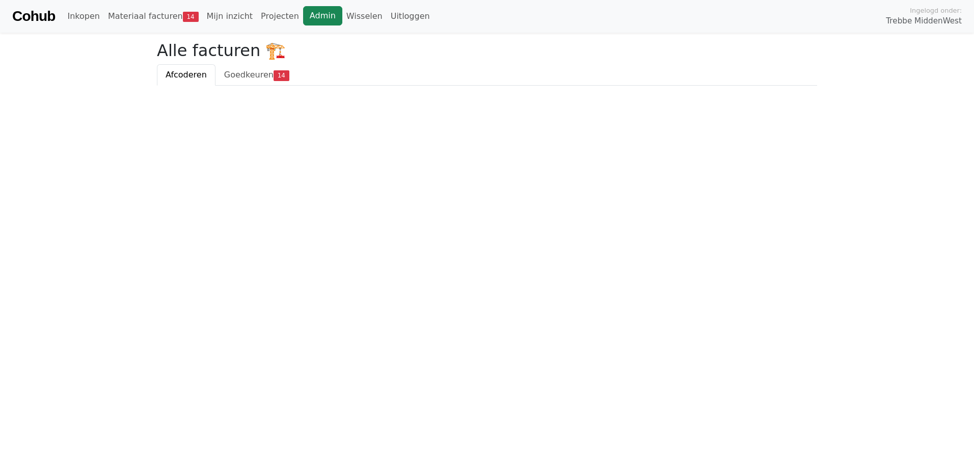
click at [304, 13] on link "Admin" at bounding box center [322, 15] width 39 height 19
click at [343, 21] on link "Wisselen" at bounding box center [364, 16] width 44 height 20
click at [342, 19] on link "Wisselen" at bounding box center [364, 16] width 44 height 20
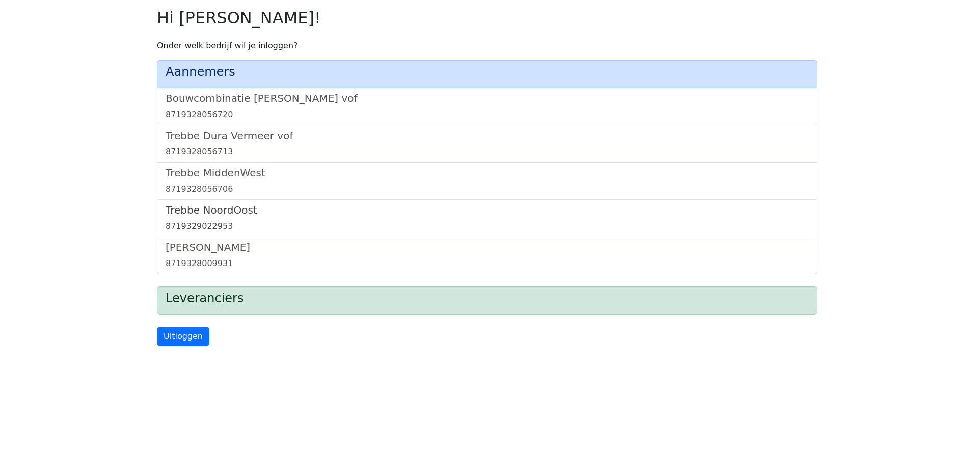
click at [205, 208] on h5 "Trebbe NoordOost" at bounding box center [487, 210] width 643 height 12
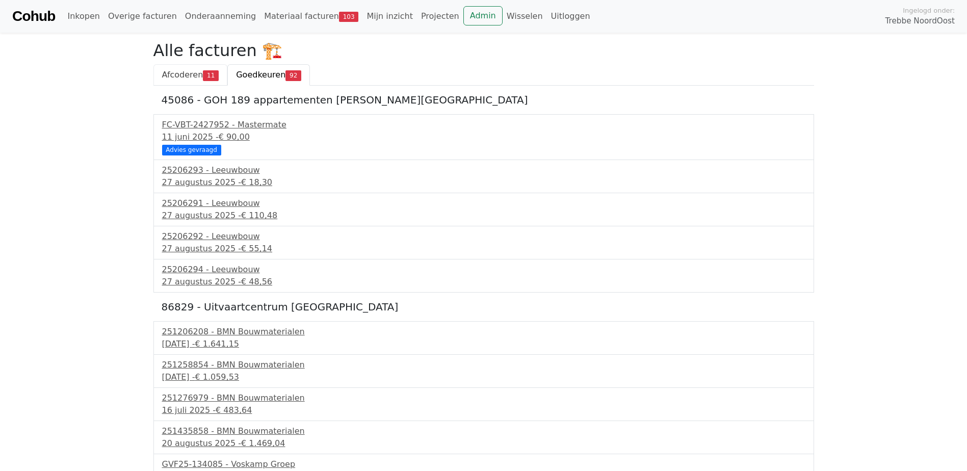
click at [185, 74] on span "Afcoderen" at bounding box center [182, 75] width 41 height 10
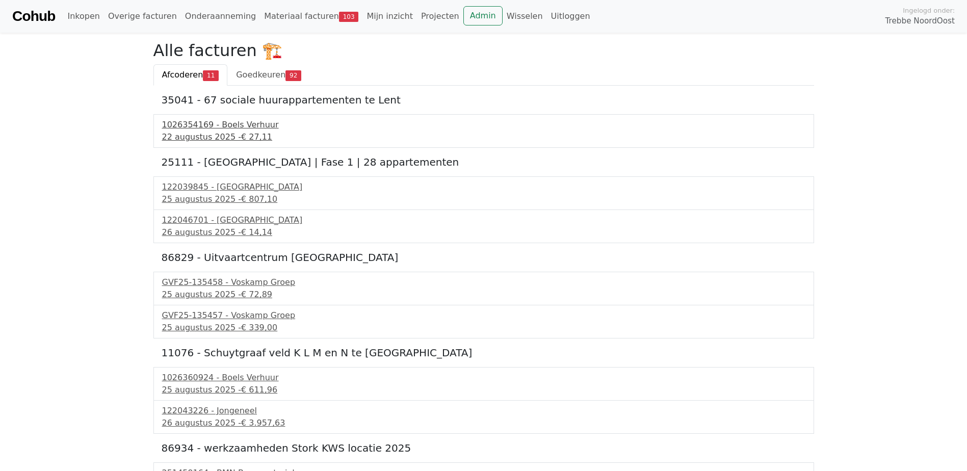
click at [179, 126] on div "1026354169 - Boels Verhuur" at bounding box center [483, 125] width 643 height 12
click at [267, 18] on link "Materiaal facturen 103" at bounding box center [311, 16] width 102 height 20
click at [241, 73] on span "Goedkeuren" at bounding box center [260, 75] width 49 height 10
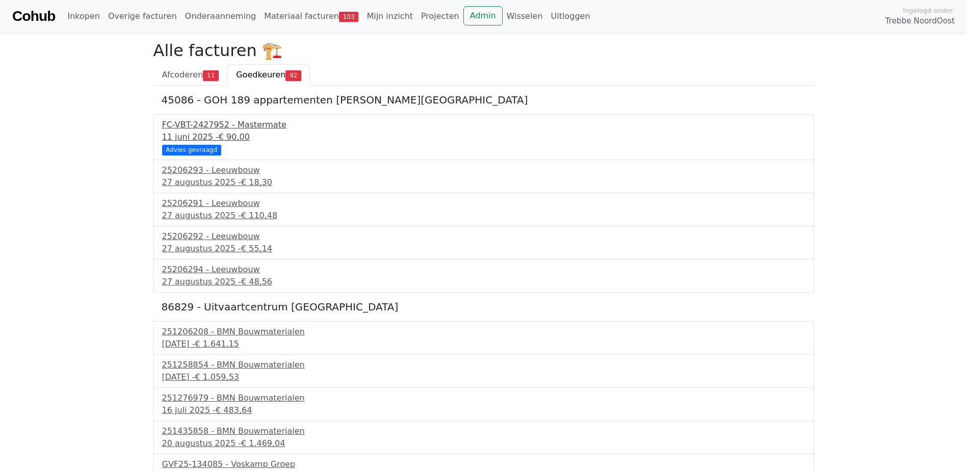
click at [225, 129] on div "FC-VBT-2427952 - Mastermate" at bounding box center [483, 125] width 643 height 12
click at [179, 179] on div "[DATE] - € 18,30" at bounding box center [483, 182] width 643 height 12
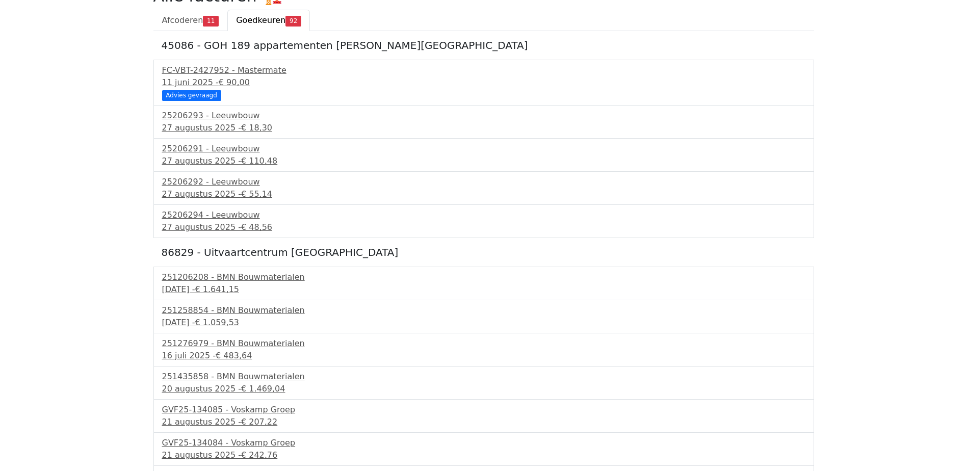
scroll to position [51, 0]
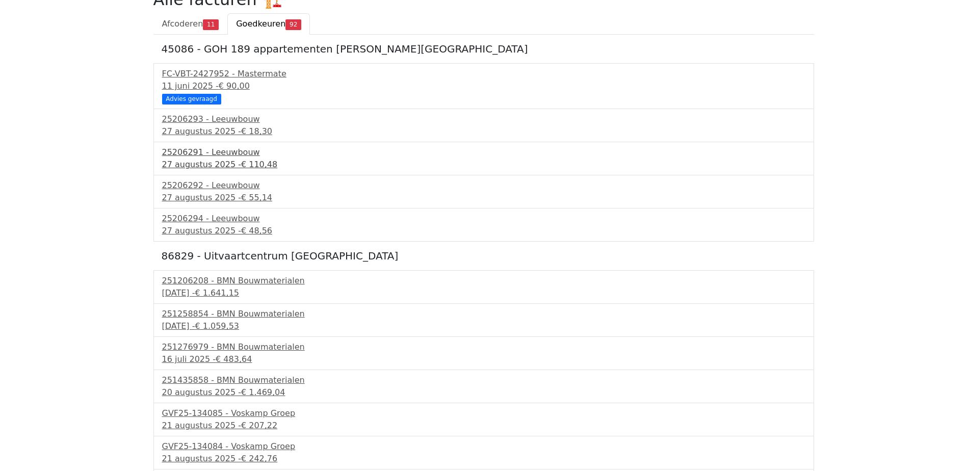
click at [220, 155] on div "25206291 - Leeuwbouw" at bounding box center [483, 152] width 643 height 12
click at [212, 190] on div "25206292 - Leeuwbouw" at bounding box center [483, 185] width 643 height 12
click at [180, 219] on div "25206294 - Leeuwbouw" at bounding box center [483, 219] width 643 height 12
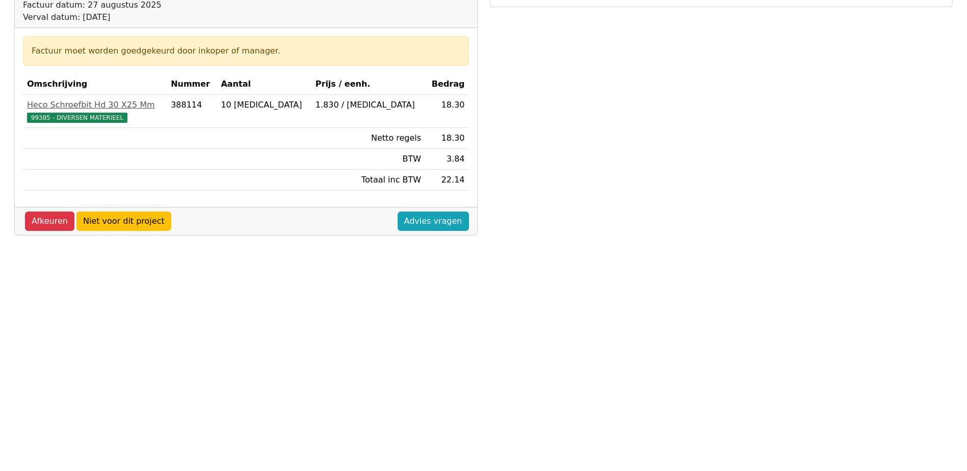
scroll to position [153, 0]
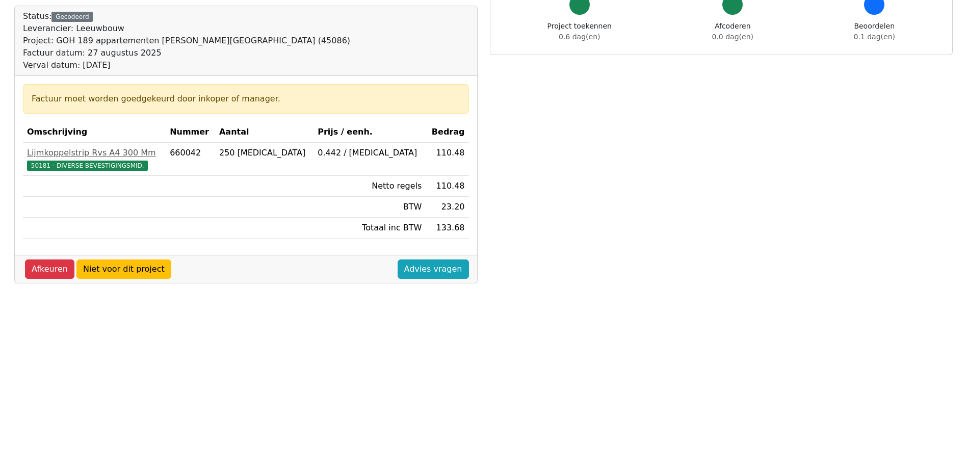
scroll to position [30, 0]
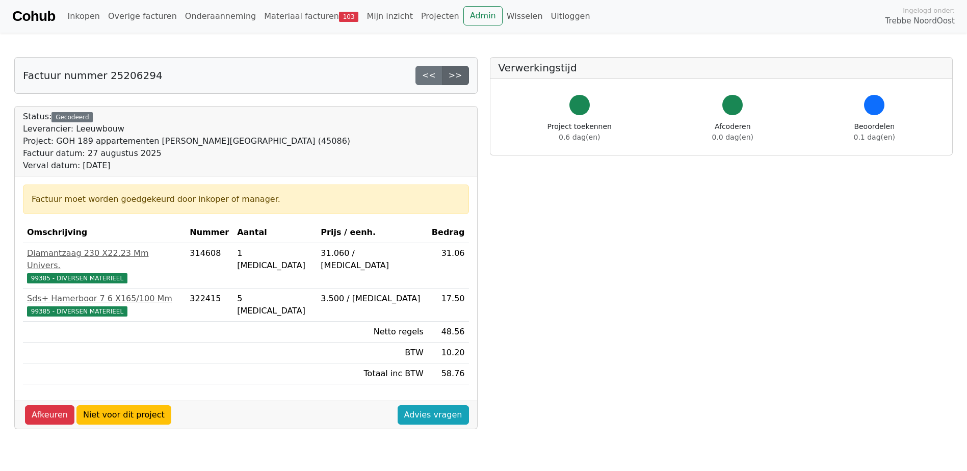
click at [458, 79] on link ">>" at bounding box center [455, 75] width 27 height 19
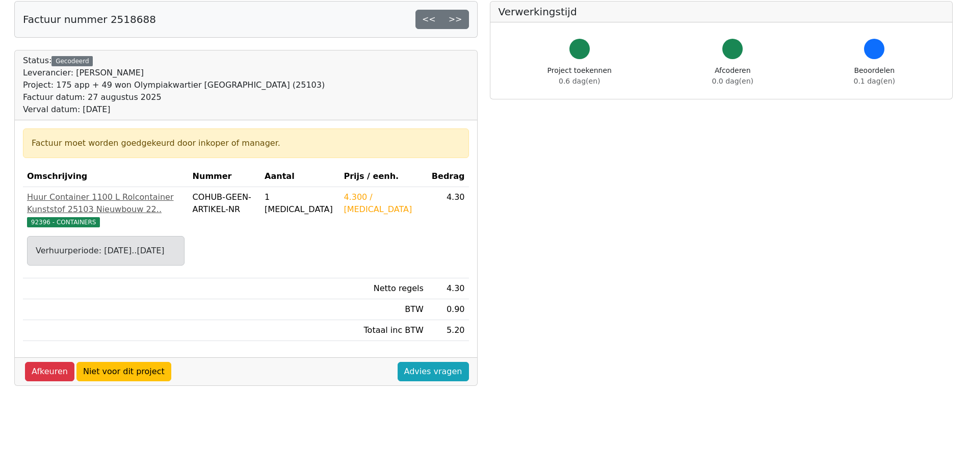
scroll to position [51, 0]
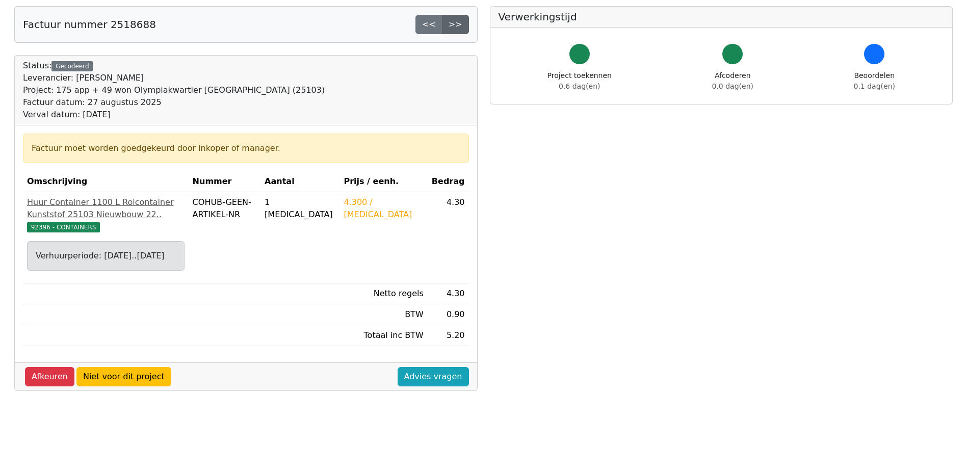
click at [457, 26] on link ">>" at bounding box center [455, 24] width 27 height 19
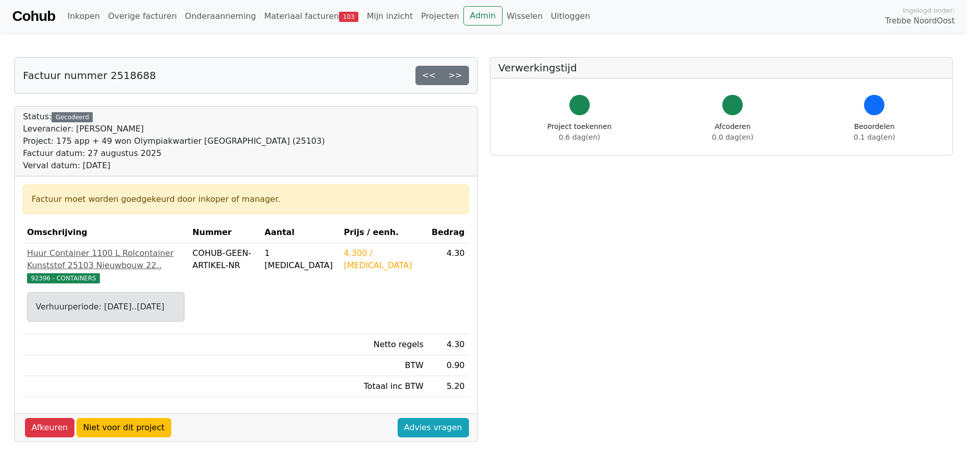
scroll to position [51, 0]
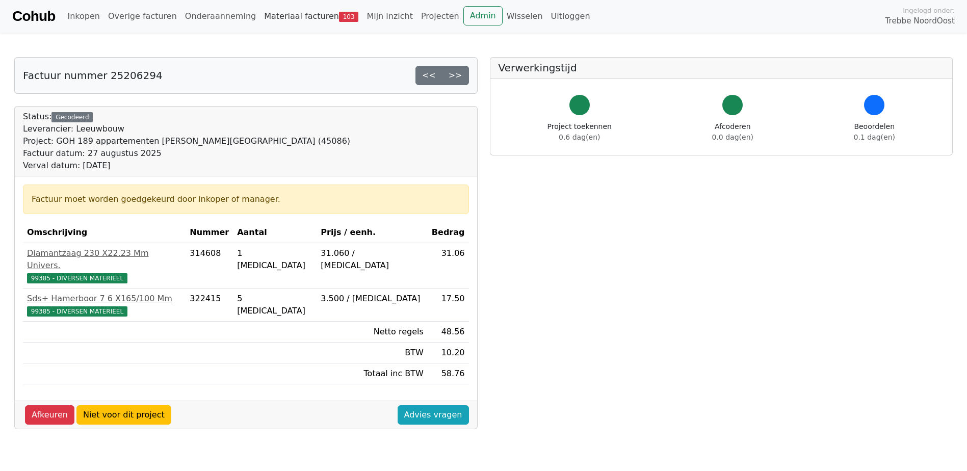
click at [270, 15] on link "Materiaal facturen 103" at bounding box center [311, 16] width 102 height 20
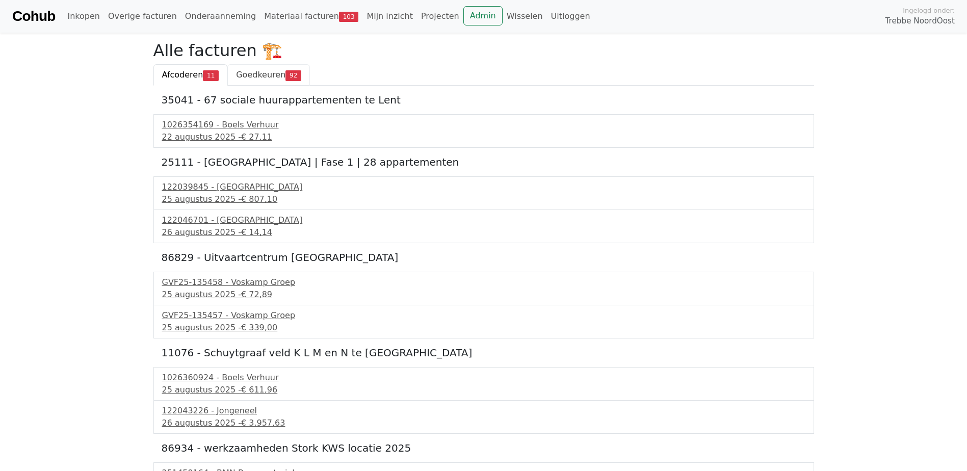
click at [243, 75] on span "Goedkeuren" at bounding box center [260, 75] width 49 height 10
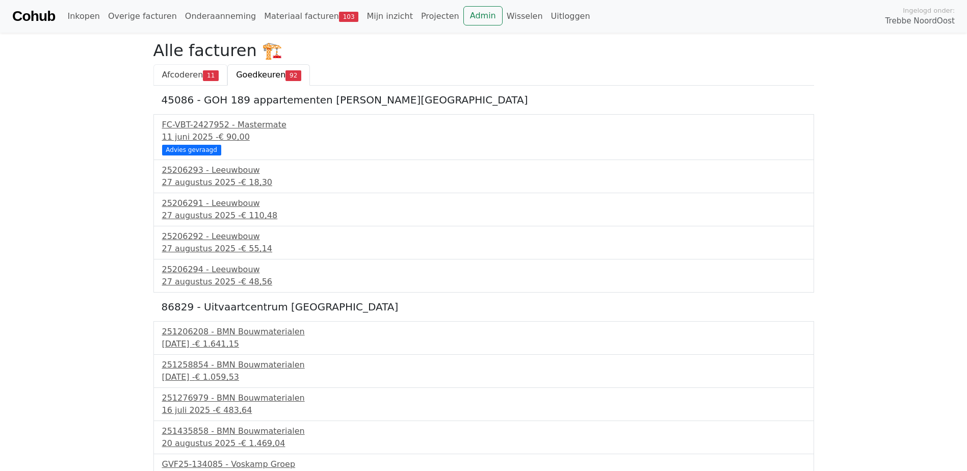
click at [182, 69] on link "Afcoderen 11" at bounding box center [190, 74] width 74 height 21
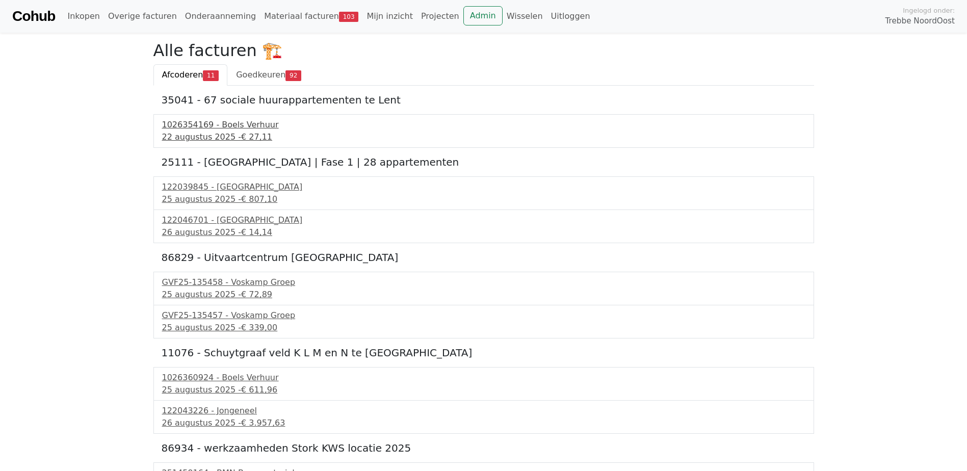
click at [198, 128] on div "1026354169 - Boels Verhuur" at bounding box center [483, 125] width 643 height 12
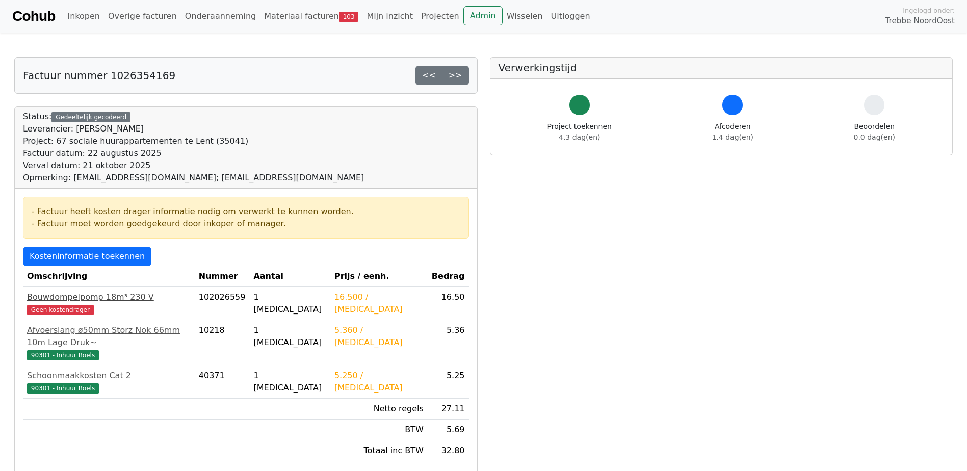
click at [69, 308] on span "Geen kostendrager" at bounding box center [60, 310] width 67 height 10
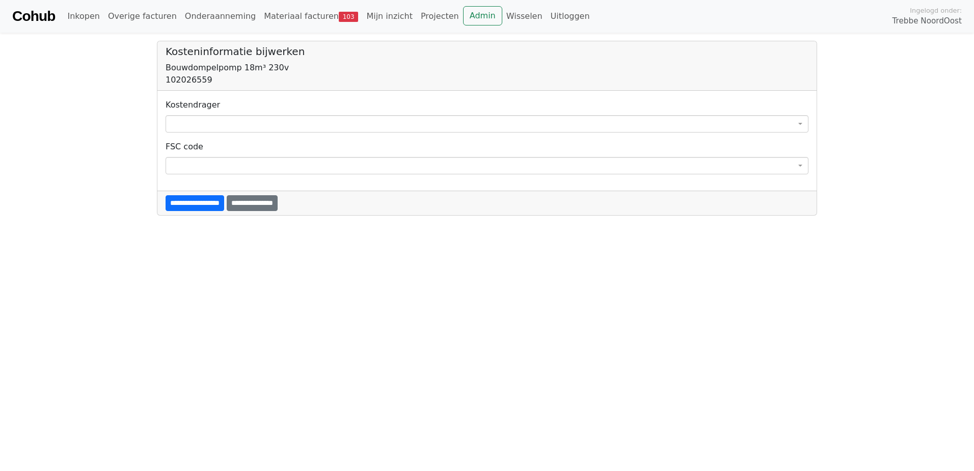
click at [246, 121] on span at bounding box center [487, 123] width 643 height 17
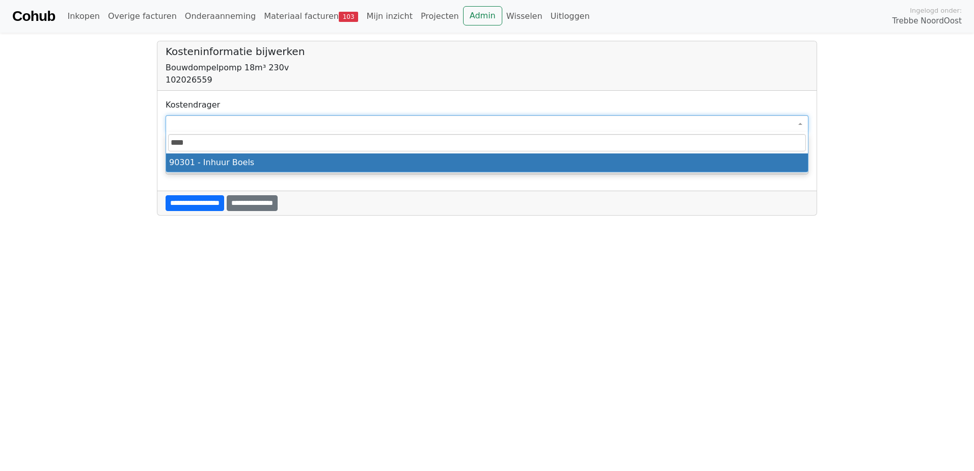
type input "****"
select select "****"
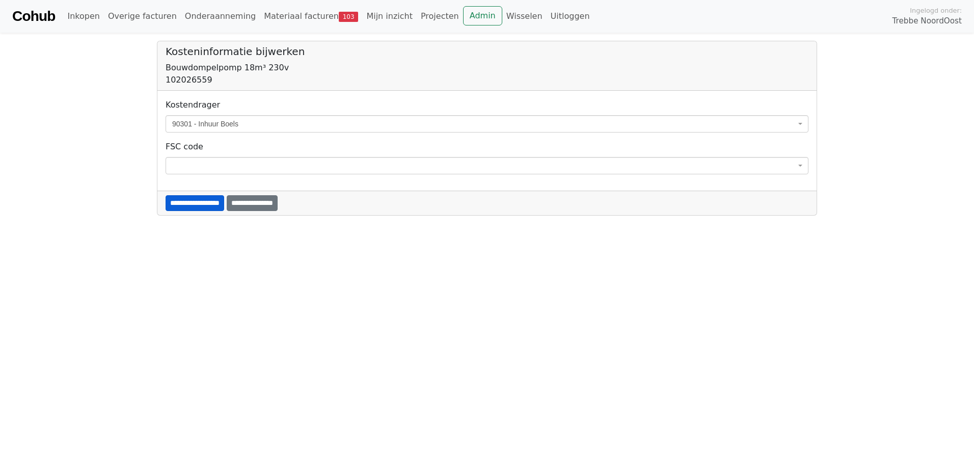
click at [210, 207] on input "**********" at bounding box center [195, 203] width 59 height 16
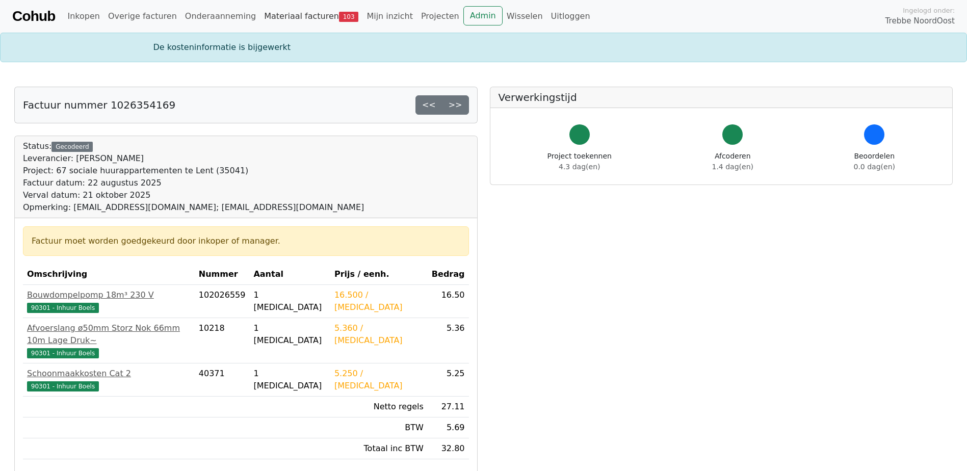
click at [274, 17] on link "Materiaal facturen 103" at bounding box center [311, 16] width 102 height 20
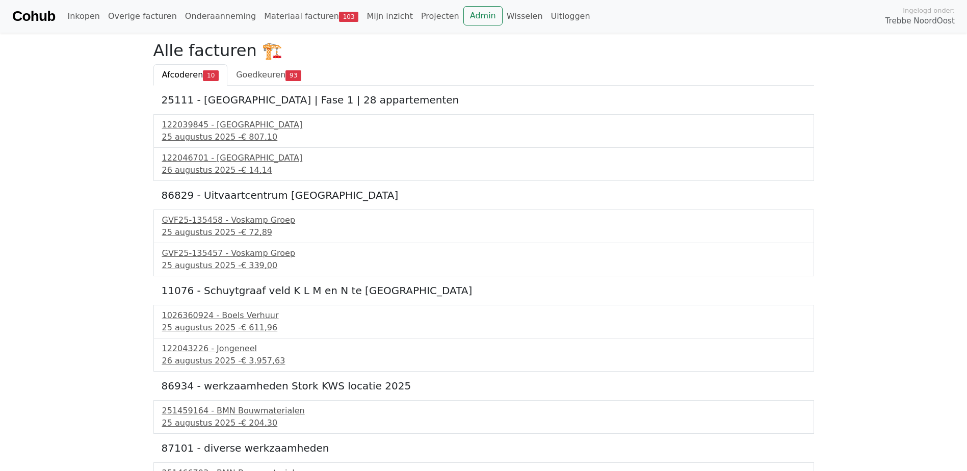
click at [180, 77] on span "Afcoderen" at bounding box center [182, 75] width 41 height 10
click at [502, 20] on link "Wisselen" at bounding box center [524, 16] width 44 height 20
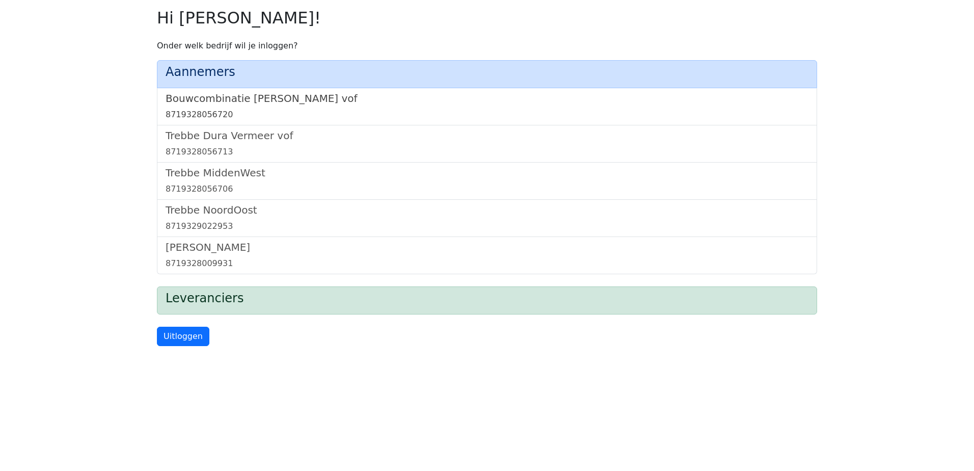
click at [277, 101] on h5 "Bouwcombinatie [PERSON_NAME] vof" at bounding box center [487, 98] width 643 height 12
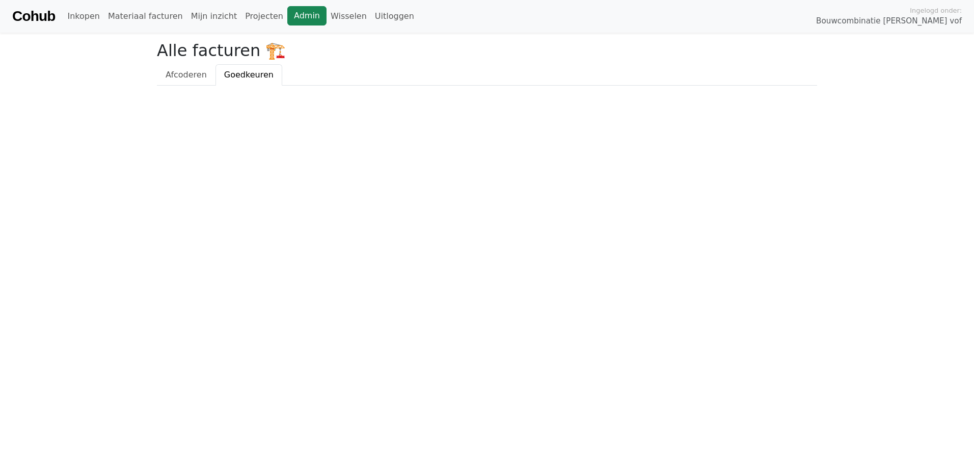
click at [287, 20] on link "Admin" at bounding box center [306, 15] width 39 height 19
